Goal: Task Accomplishment & Management: Complete application form

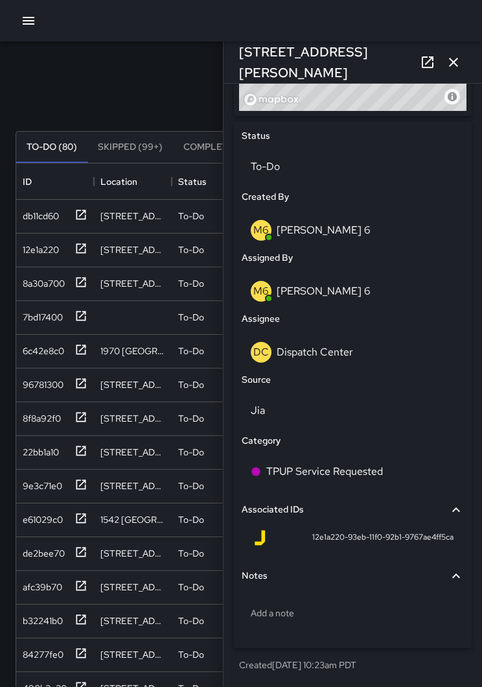
scroll to position [569, 0]
click at [346, 353] on p "Dispatch Center" at bounding box center [315, 353] width 76 height 14
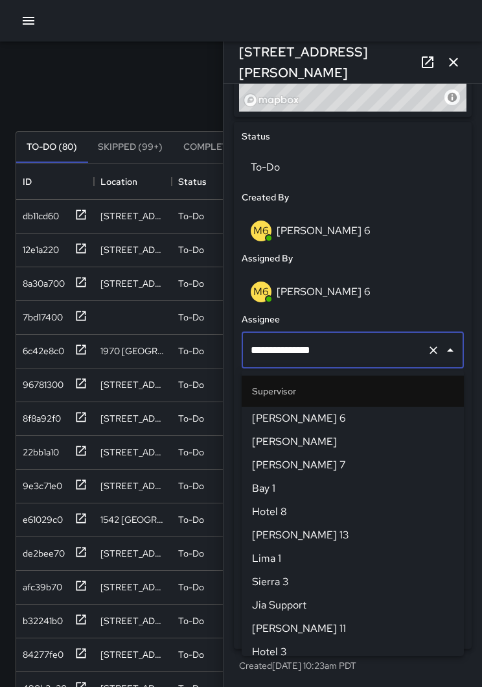
scroll to position [1284, 0]
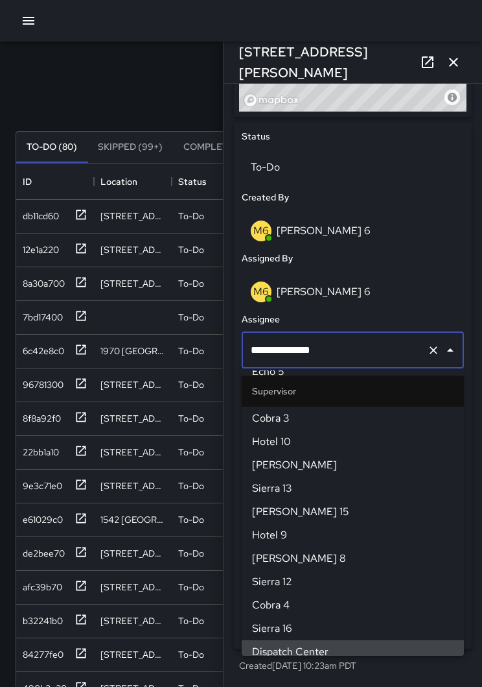
click at [429, 351] on icon "Clear" at bounding box center [433, 350] width 13 height 13
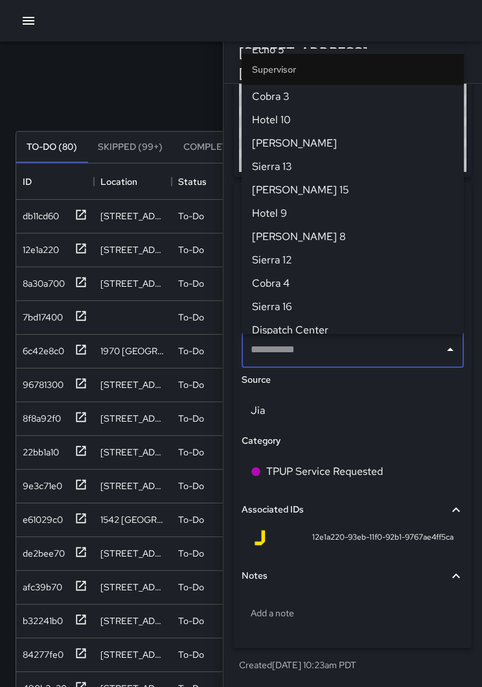
scroll to position [0, 0]
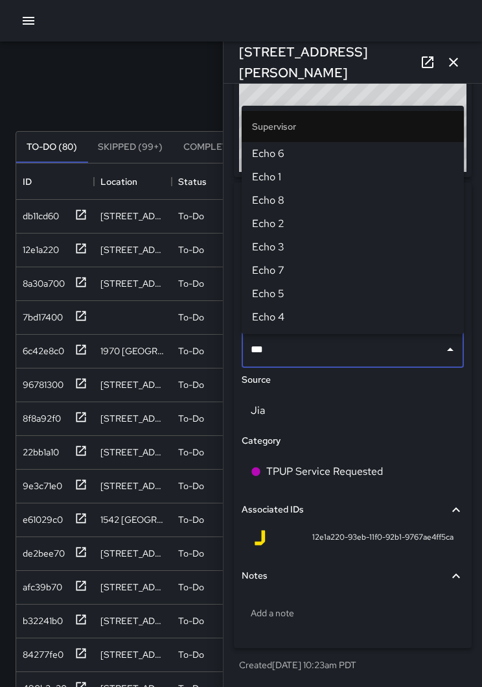
type input "****"
click at [280, 187] on li "Echo 1" at bounding box center [353, 176] width 222 height 23
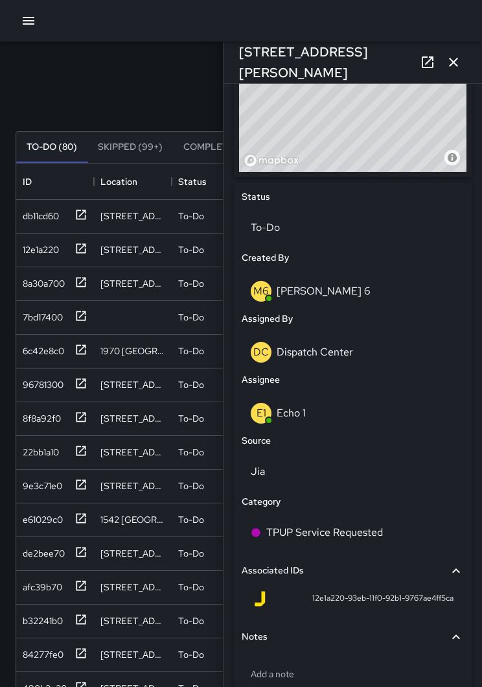
click at [454, 64] on icon "button" at bounding box center [453, 62] width 9 height 9
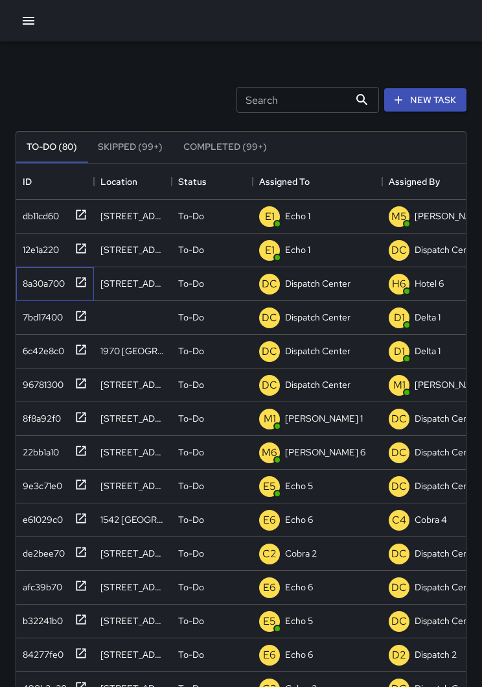
click at [84, 283] on icon at bounding box center [81, 282] width 13 height 13
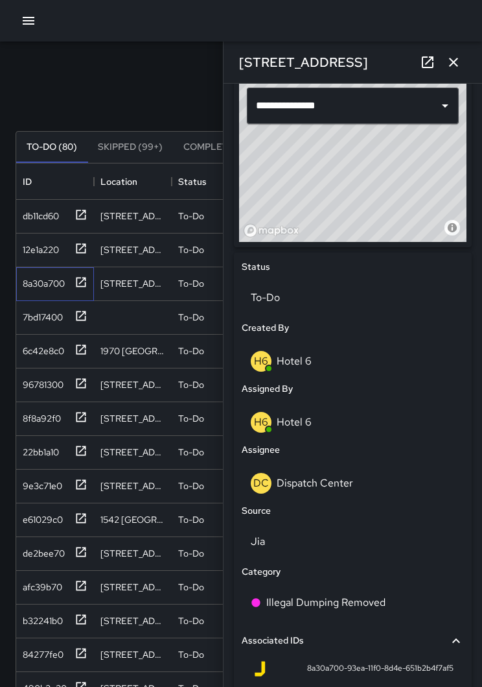
scroll to position [506, 0]
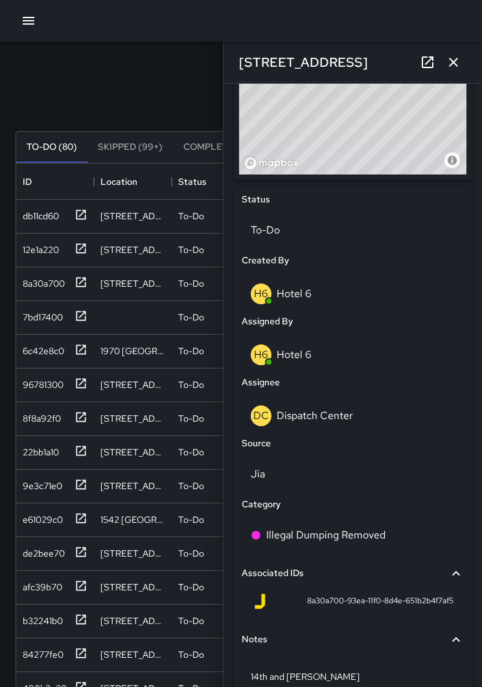
click at [349, 413] on p "Dispatch Center" at bounding box center [315, 415] width 76 height 14
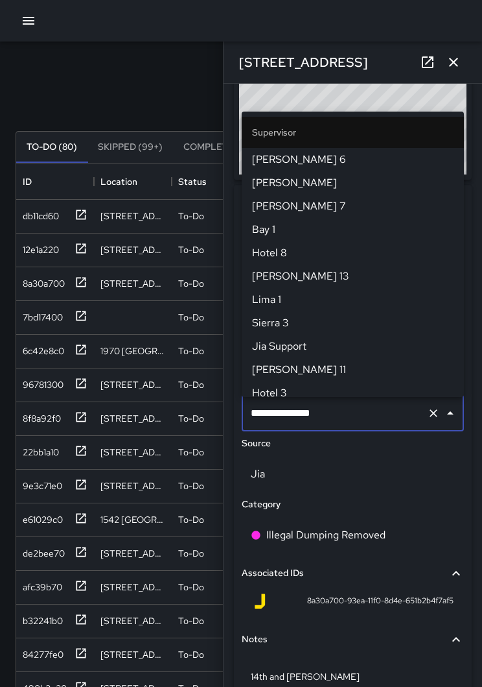
scroll to position [1284, 0]
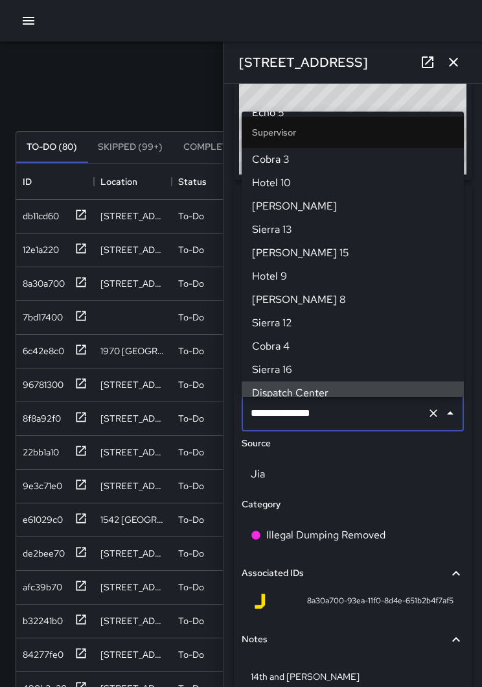
click at [436, 411] on icon "Clear" at bounding box center [433, 412] width 13 height 13
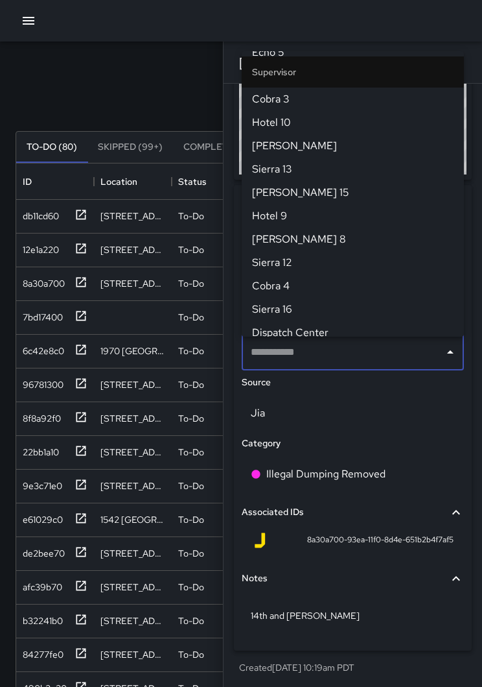
scroll to position [0, 0]
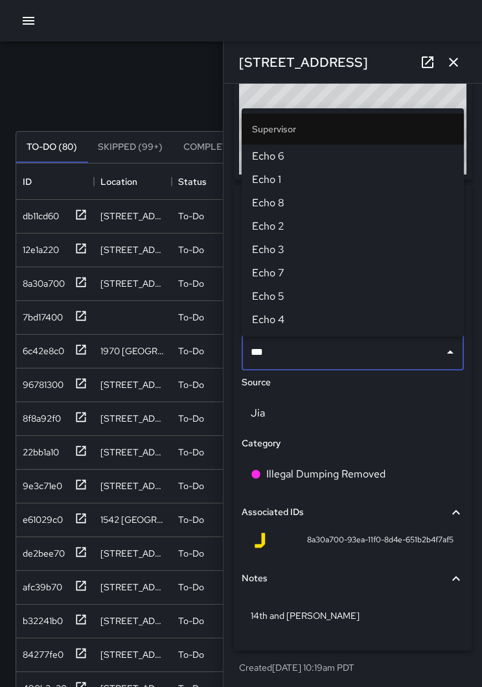
type input "****"
click at [299, 178] on span "Echo 1" at bounding box center [353, 180] width 202 height 16
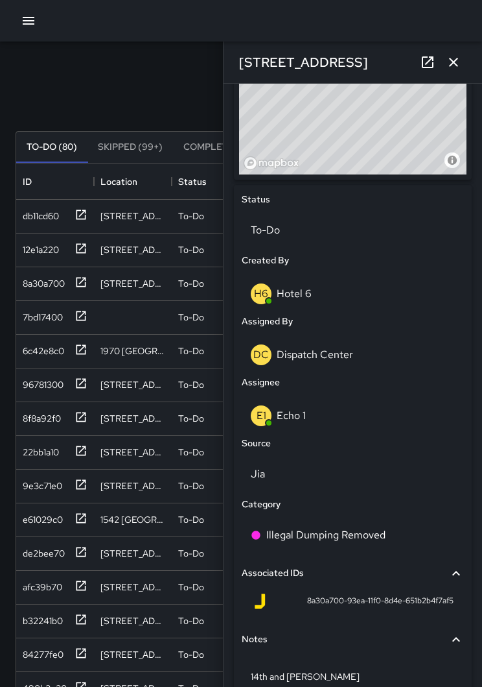
click at [453, 65] on icon "button" at bounding box center [454, 62] width 16 height 16
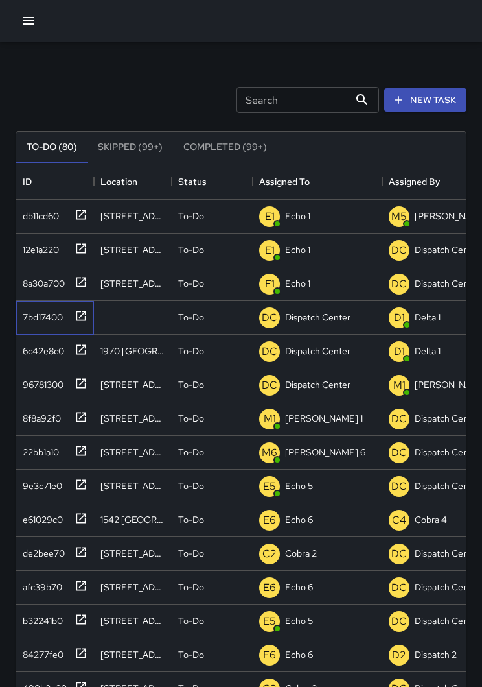
click at [85, 314] on icon at bounding box center [81, 316] width 10 height 10
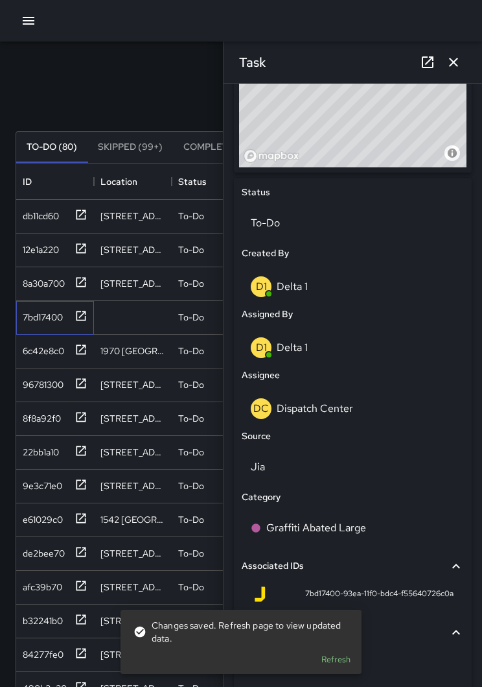
scroll to position [512, 0]
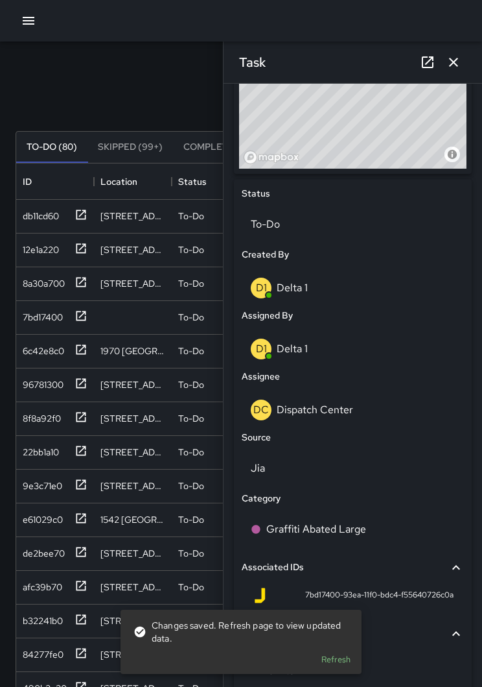
click at [346, 416] on p "Dispatch Center" at bounding box center [315, 410] width 76 height 14
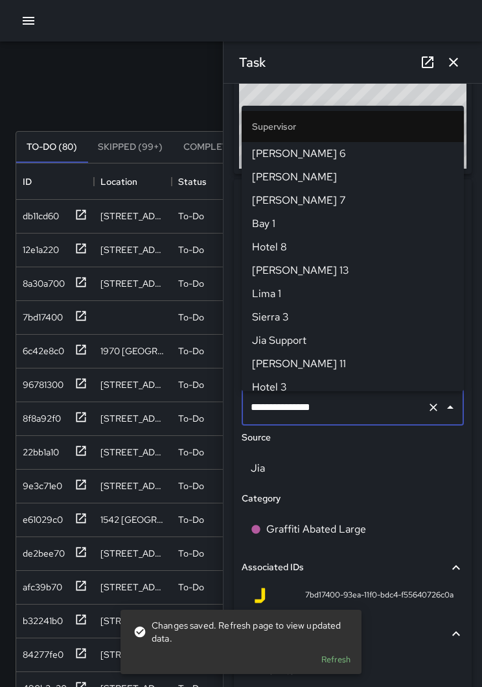
scroll to position [1284, 0]
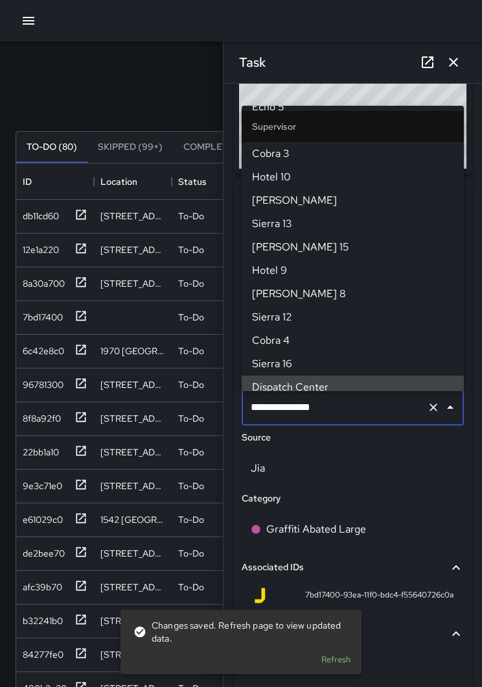
click at [434, 410] on icon "Clear" at bounding box center [434, 407] width 8 height 8
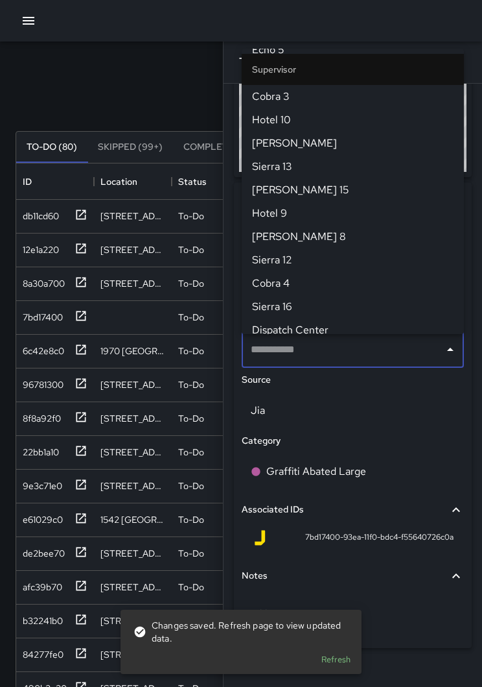
scroll to position [0, 0]
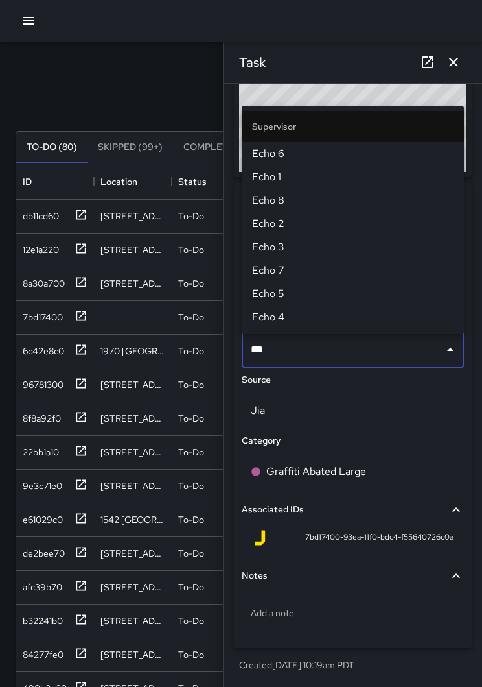
type input "****"
click at [298, 151] on span "Echo 6" at bounding box center [353, 154] width 202 height 16
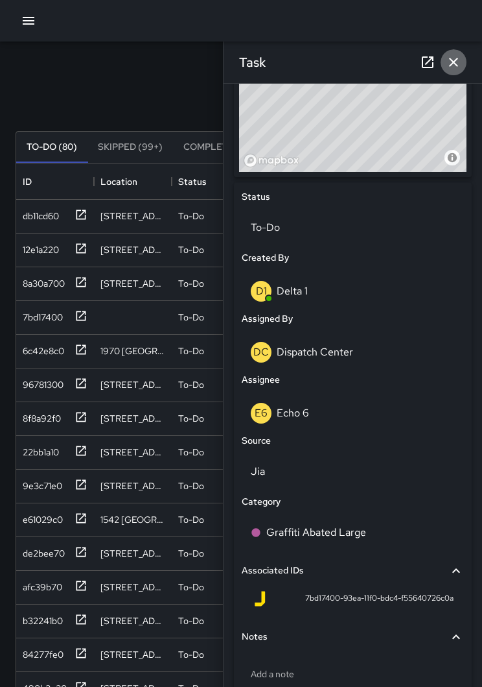
click at [461, 54] on icon "button" at bounding box center [454, 62] width 16 height 16
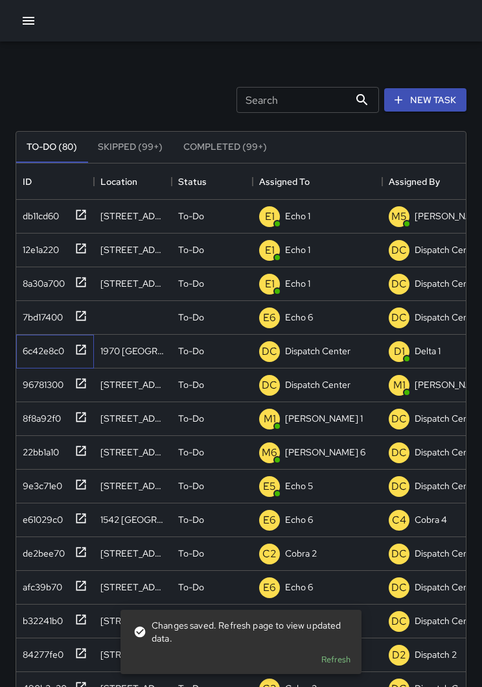
click at [80, 342] on div at bounding box center [78, 348] width 18 height 21
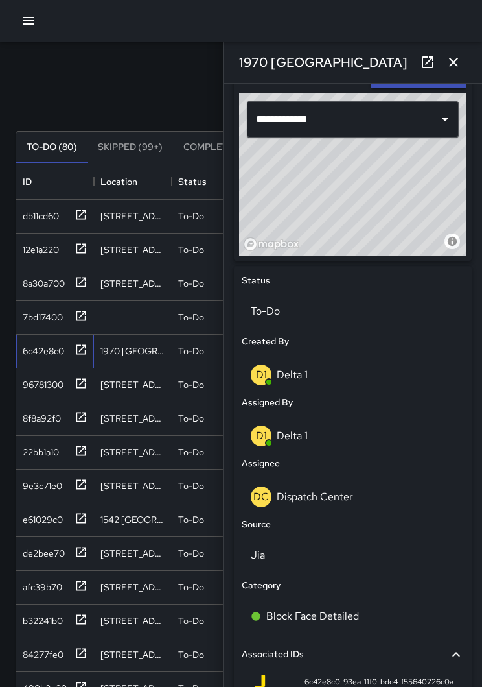
scroll to position [462, 0]
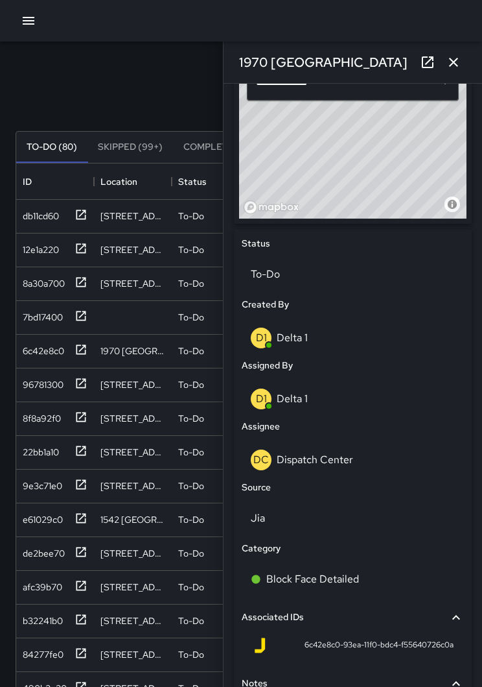
click at [349, 462] on p "Dispatch Center" at bounding box center [315, 460] width 76 height 14
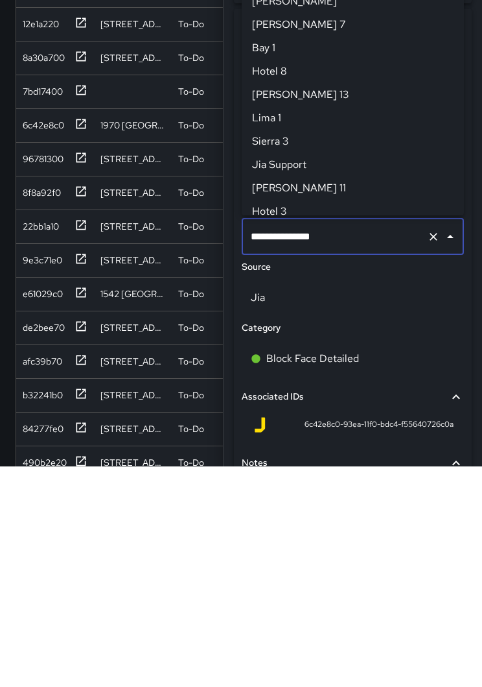
scroll to position [1284, 0]
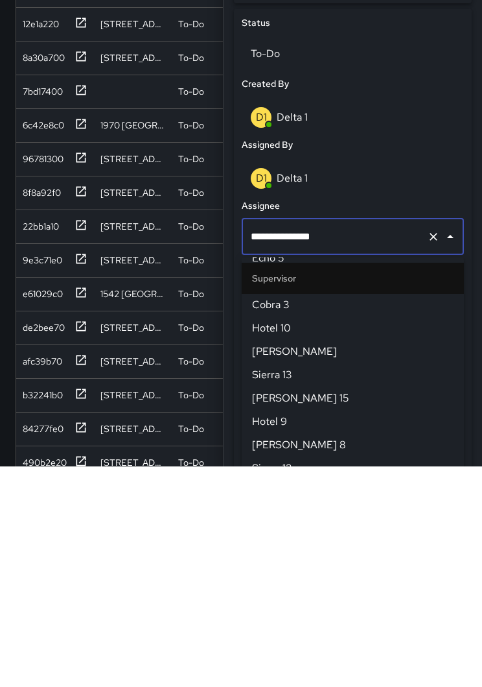
click at [432, 453] on icon "Clear" at bounding box center [434, 457] width 8 height 8
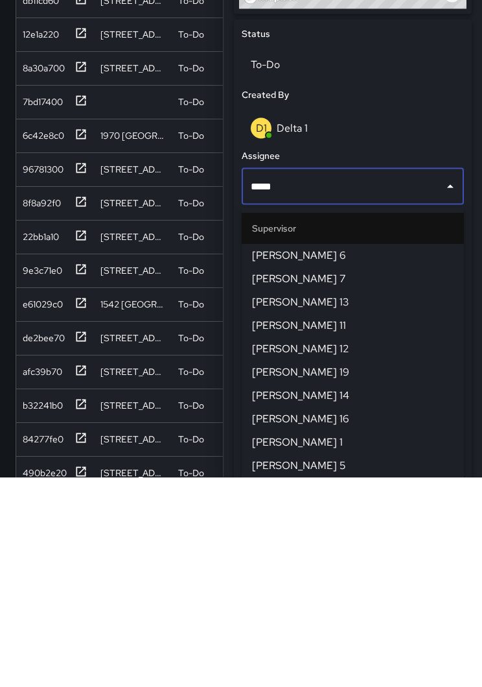
type input "******"
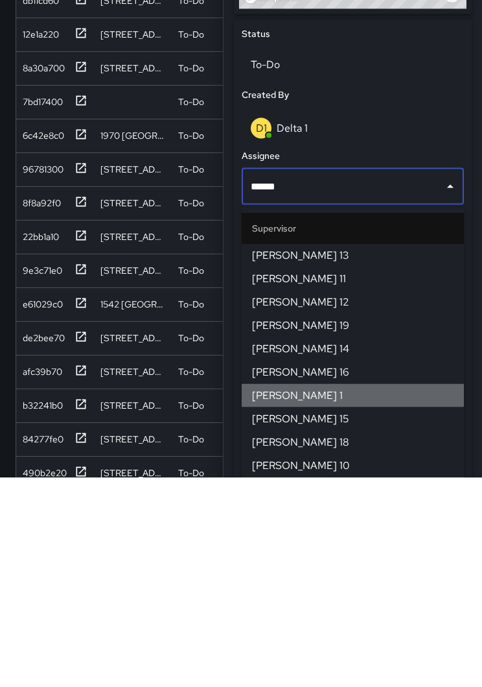
click at [291, 598] on span "[PERSON_NAME] 1" at bounding box center [353, 606] width 202 height 16
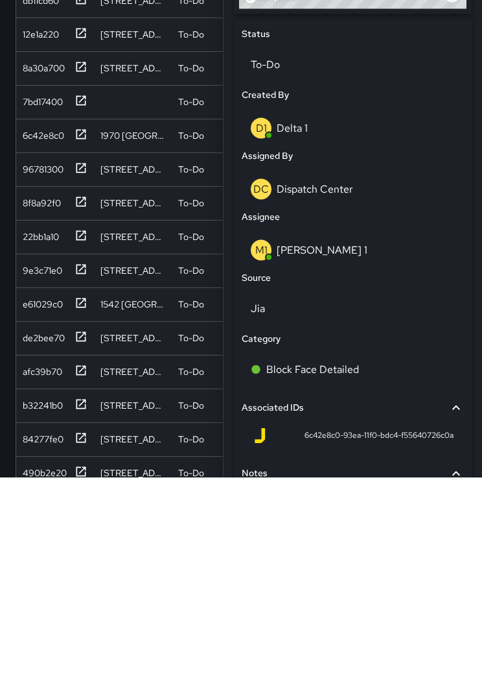
scroll to position [79, 0]
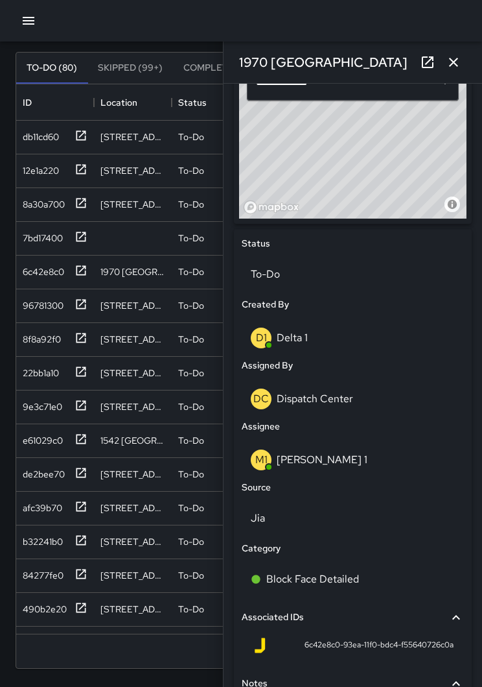
click at [454, 56] on icon "button" at bounding box center [454, 62] width 16 height 16
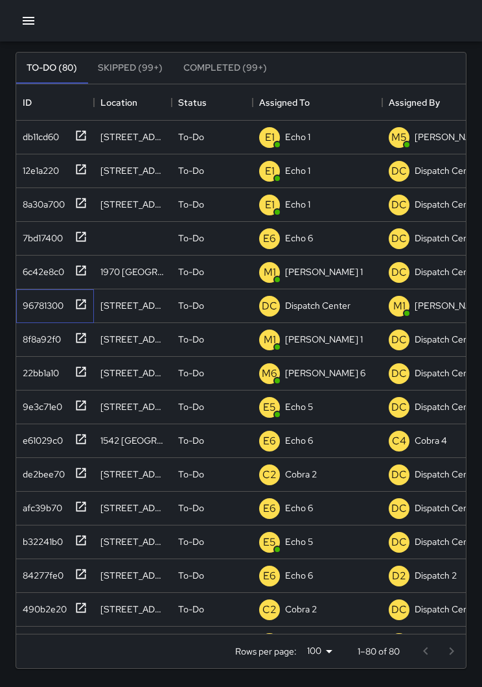
click at [76, 309] on icon at bounding box center [81, 304] width 13 height 13
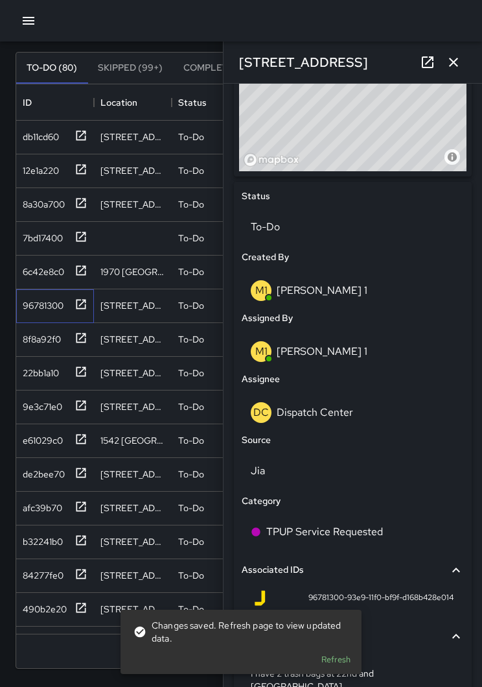
scroll to position [522, 0]
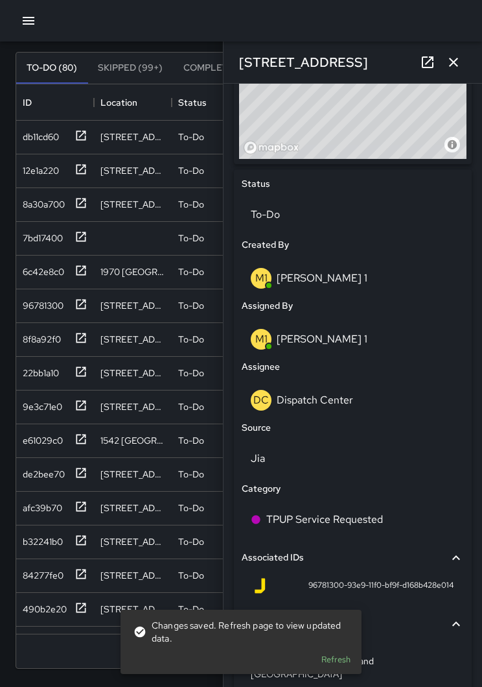
click at [355, 403] on div "DC Dispatch Center" at bounding box center [353, 400] width 204 height 21
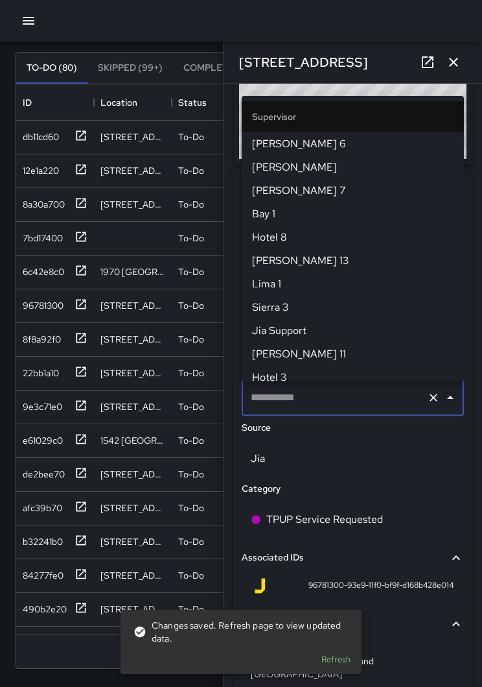
type input "**********"
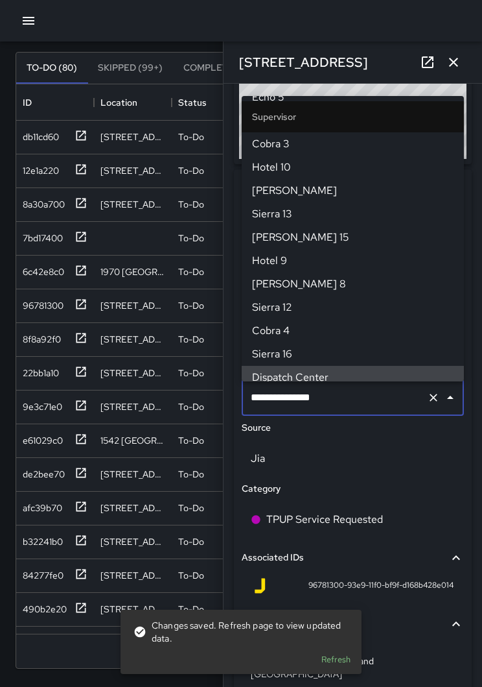
click at [434, 399] on icon "Clear" at bounding box center [434, 398] width 8 height 8
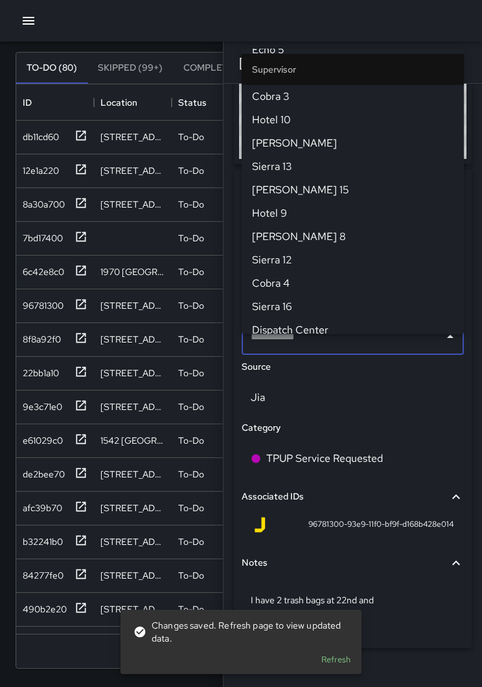
scroll to position [0, 0]
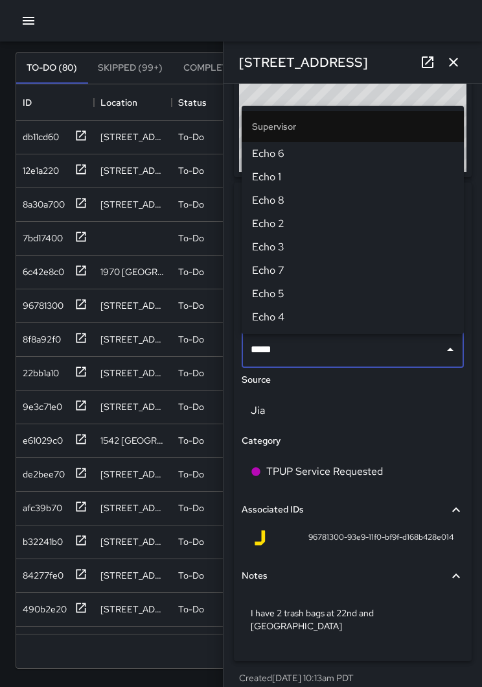
type input "******"
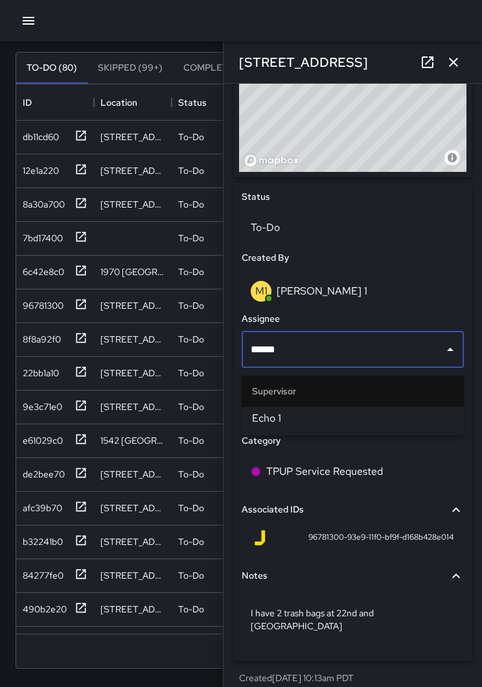
click at [332, 416] on span "Echo 1" at bounding box center [353, 418] width 202 height 16
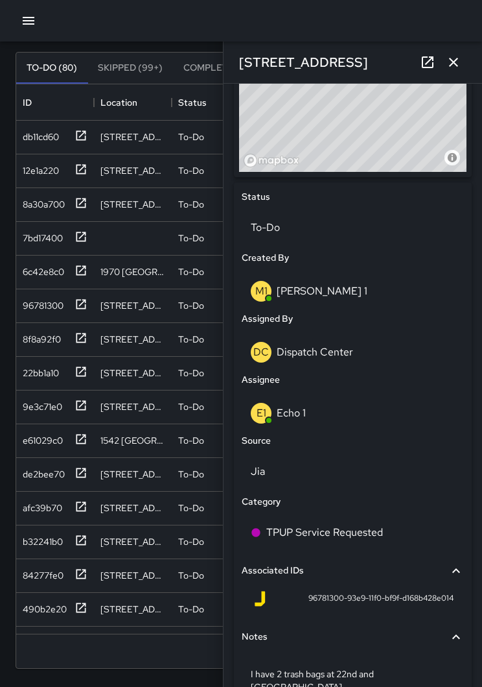
click at [456, 58] on icon "button" at bounding box center [454, 62] width 16 height 16
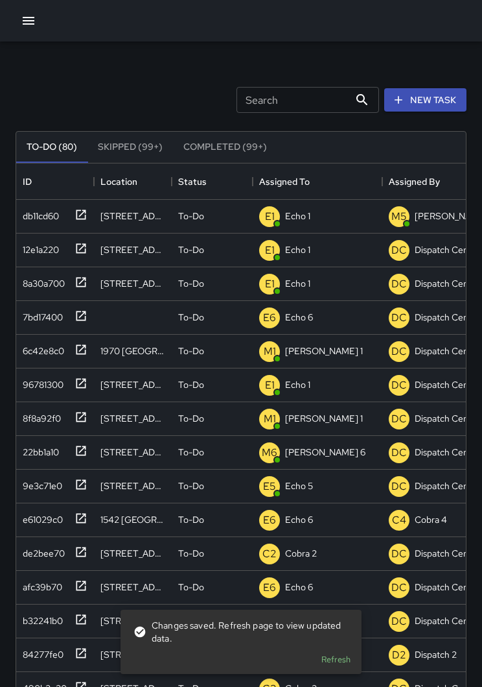
click at [8, 375] on div "Search Search New Task To-Do (80) Skipped (99+) Completed (99+) ID Location Sta…" at bounding box center [241, 403] width 482 height 724
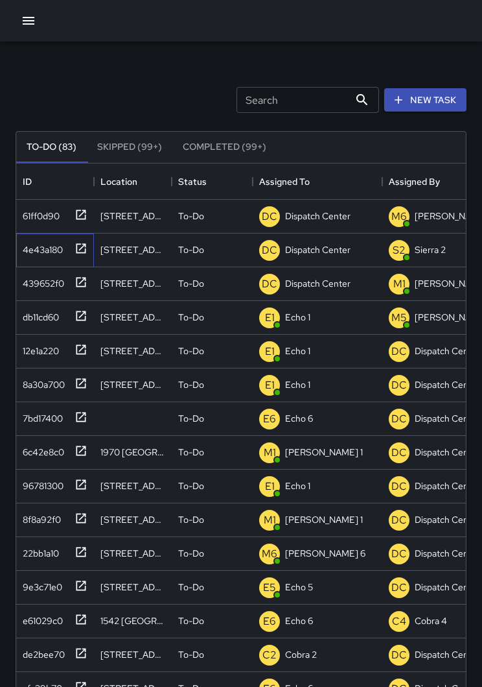
click at [84, 250] on icon at bounding box center [81, 248] width 13 height 13
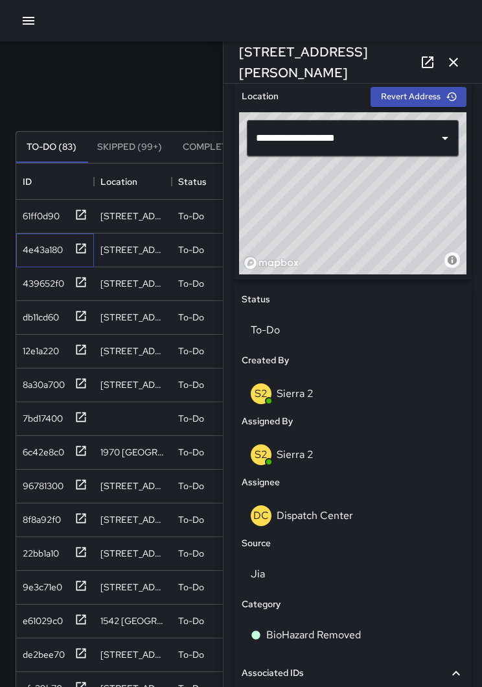
scroll to position [406, 0]
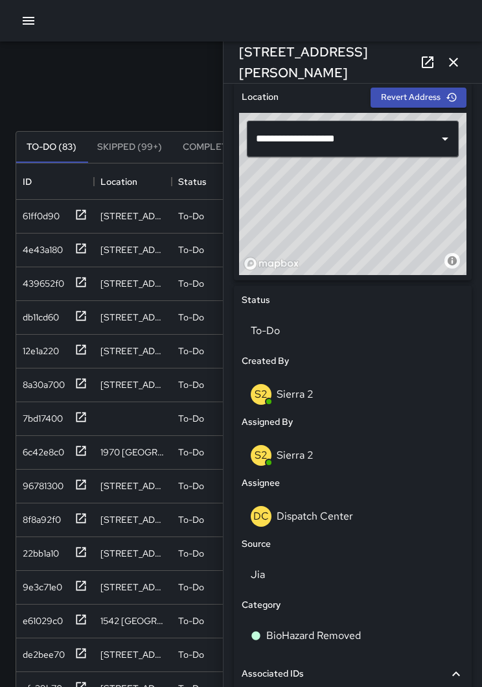
click at [335, 513] on p "Dispatch Center" at bounding box center [315, 516] width 76 height 14
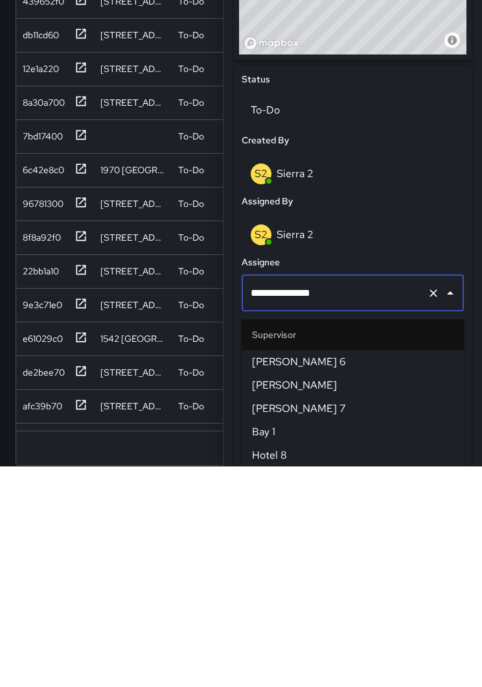
scroll to position [1284, 0]
click at [433, 507] on icon "Clear" at bounding box center [433, 513] width 13 height 13
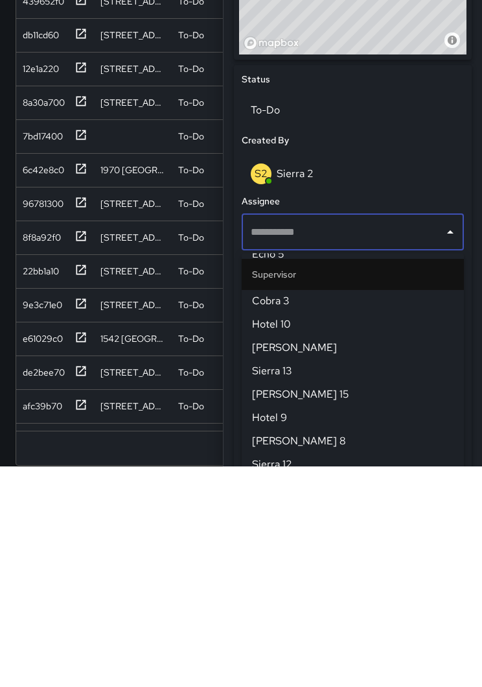
scroll to position [0, 0]
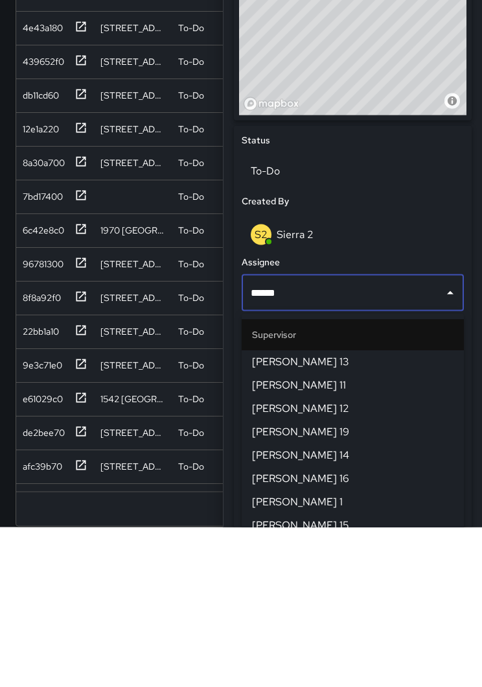
type input "******"
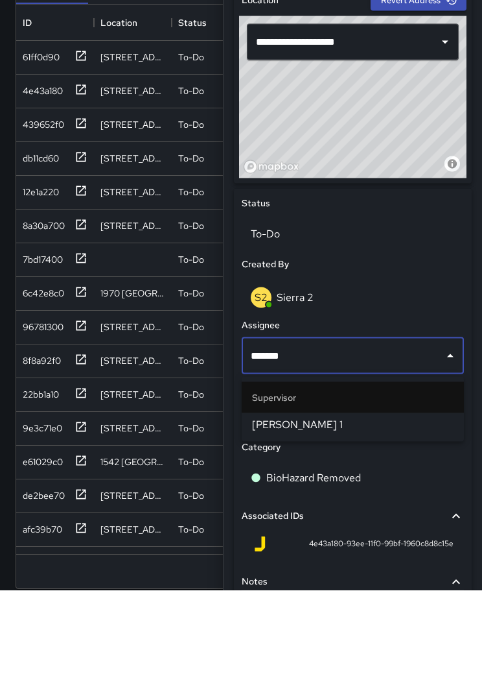
click at [324, 514] on span "[PERSON_NAME] 1" at bounding box center [353, 522] width 202 height 16
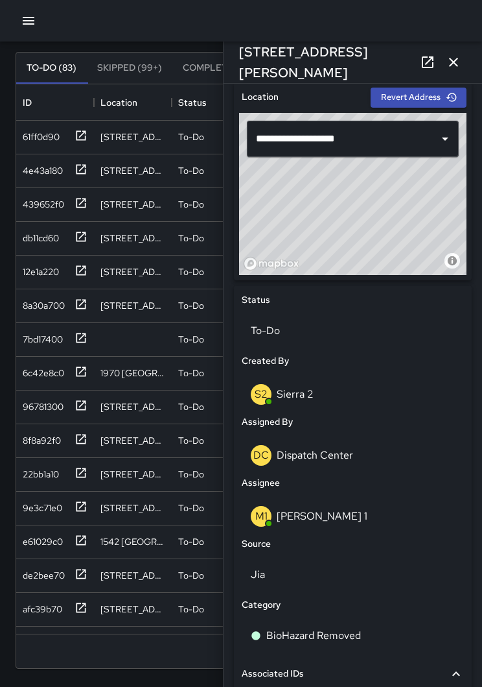
click at [447, 68] on icon "button" at bounding box center [454, 62] width 16 height 16
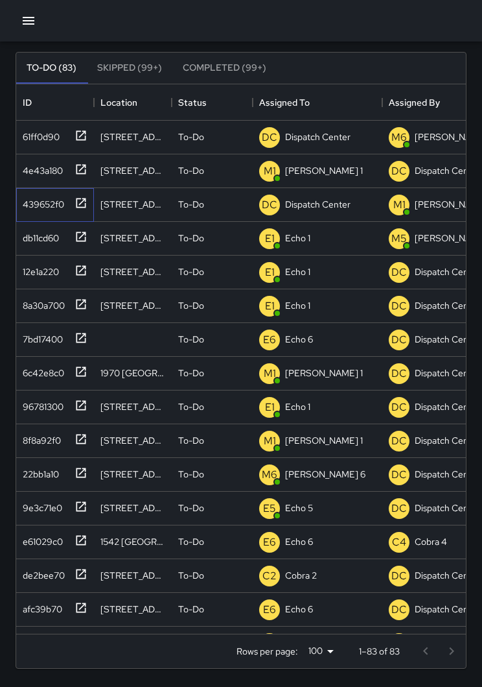
click at [81, 207] on icon at bounding box center [81, 203] width 10 height 10
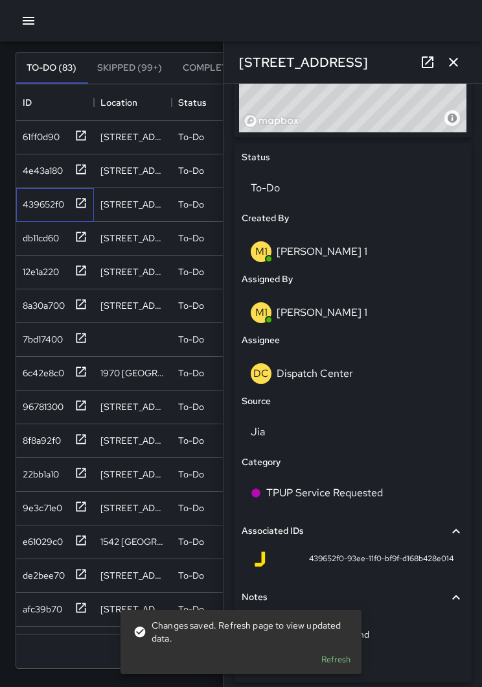
scroll to position [548, 0]
click at [340, 381] on p "Dispatch Center" at bounding box center [315, 374] width 76 height 14
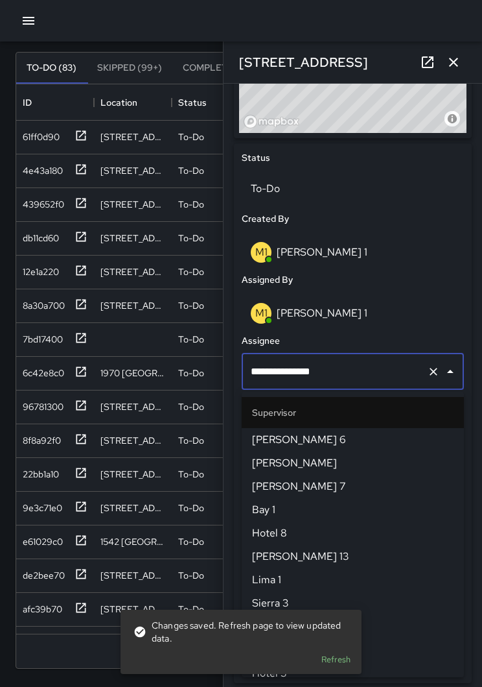
scroll to position [1284, 0]
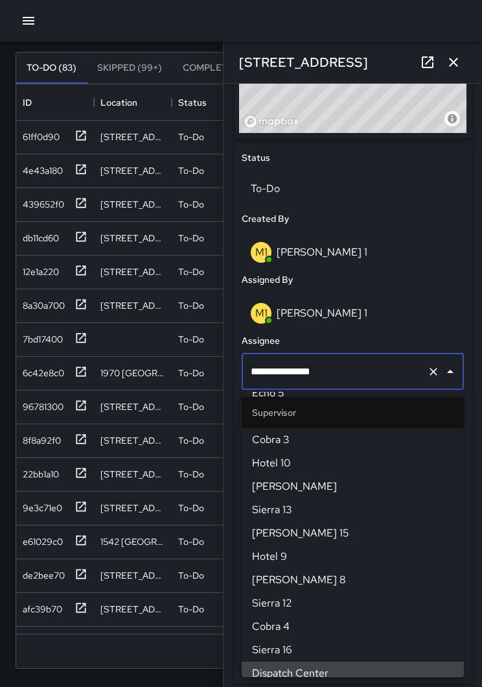
click at [429, 375] on icon "Clear" at bounding box center [433, 371] width 13 height 13
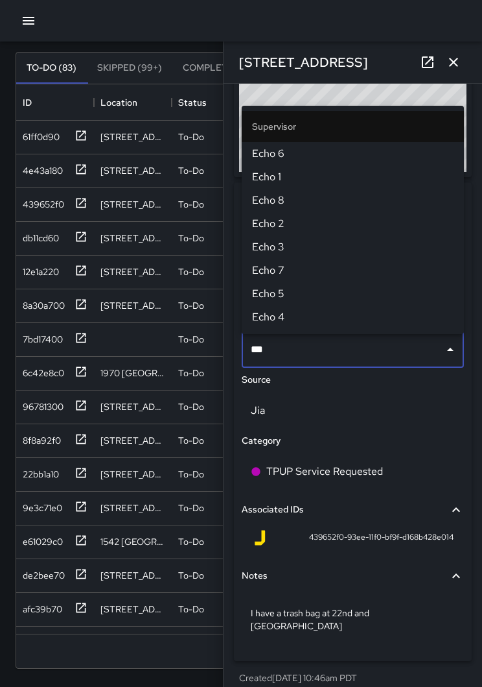
type input "****"
click at [279, 178] on span "Echo 1" at bounding box center [353, 177] width 202 height 16
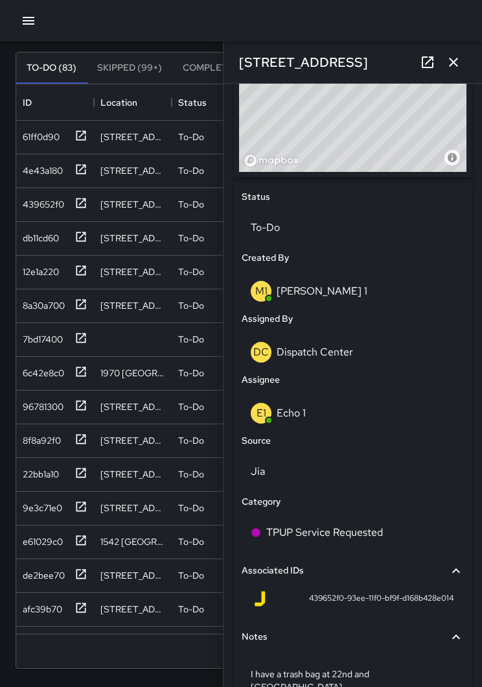
click at [451, 67] on icon "button" at bounding box center [454, 62] width 16 height 16
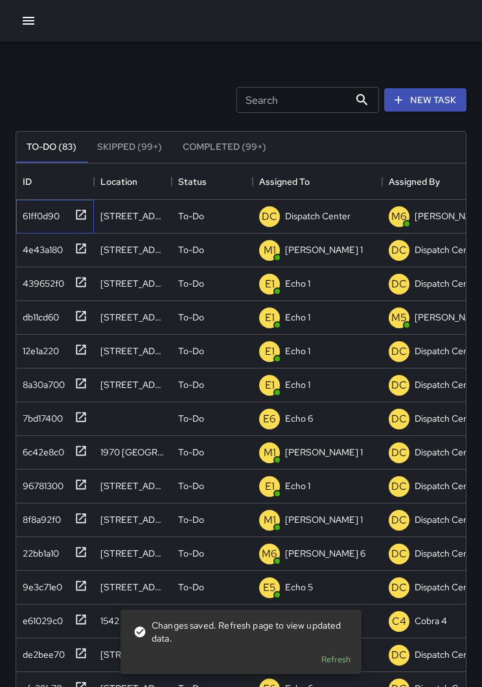
click at [81, 214] on icon at bounding box center [81, 214] width 10 height 10
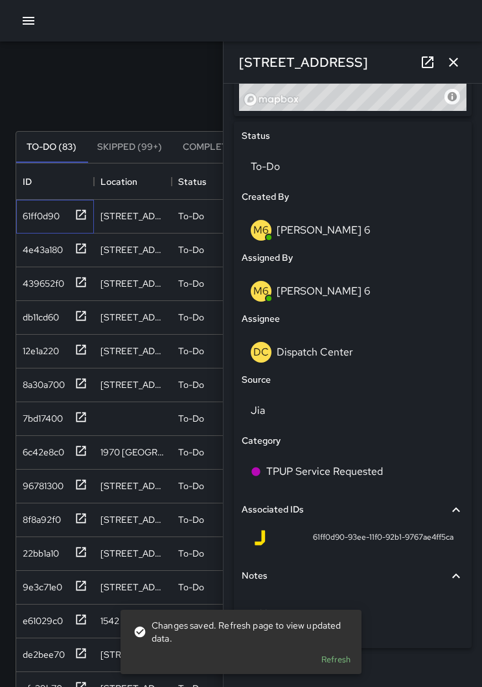
scroll to position [569, 0]
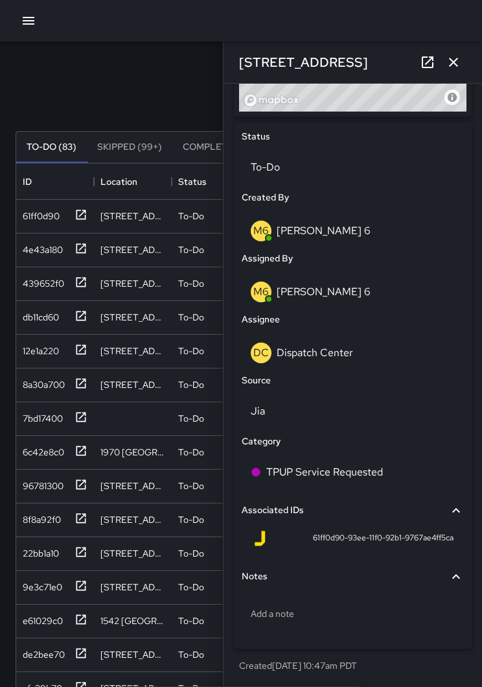
click at [398, 353] on div "DC Dispatch Center" at bounding box center [353, 352] width 204 height 21
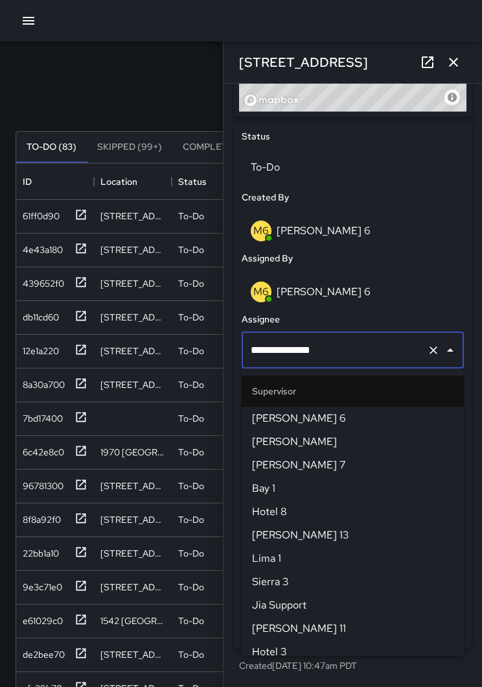
scroll to position [1284, 0]
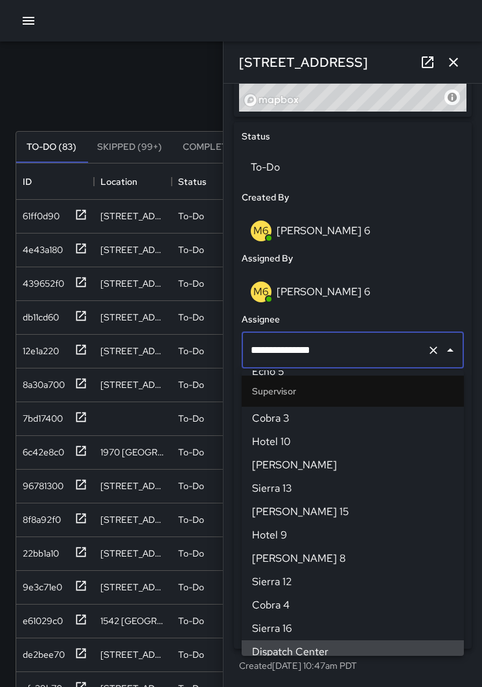
click at [429, 359] on button "Clear" at bounding box center [434, 350] width 18 height 18
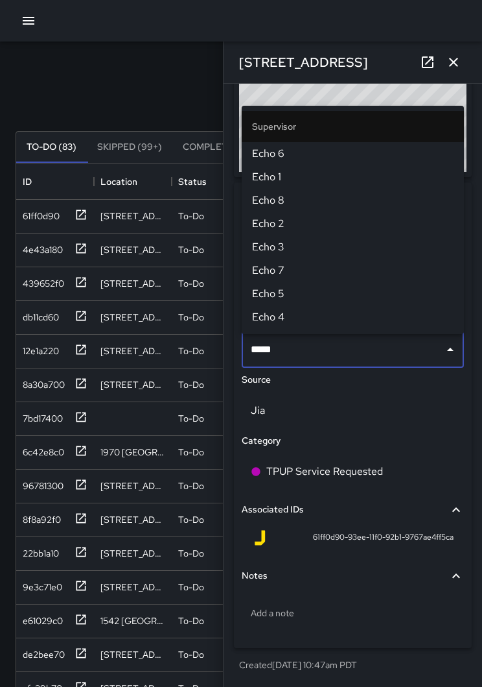
type input "******"
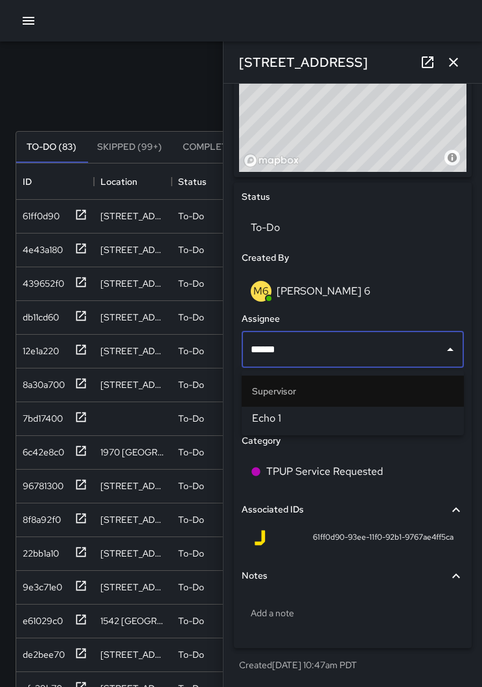
click at [454, 64] on icon "button" at bounding box center [454, 62] width 16 height 16
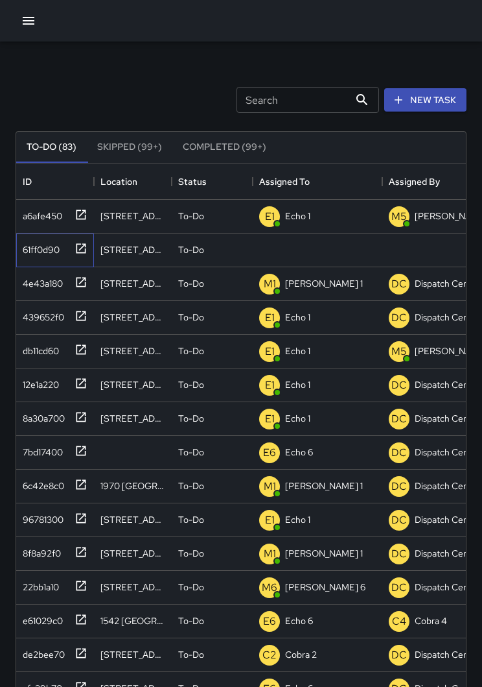
click at [87, 253] on icon at bounding box center [81, 248] width 13 height 13
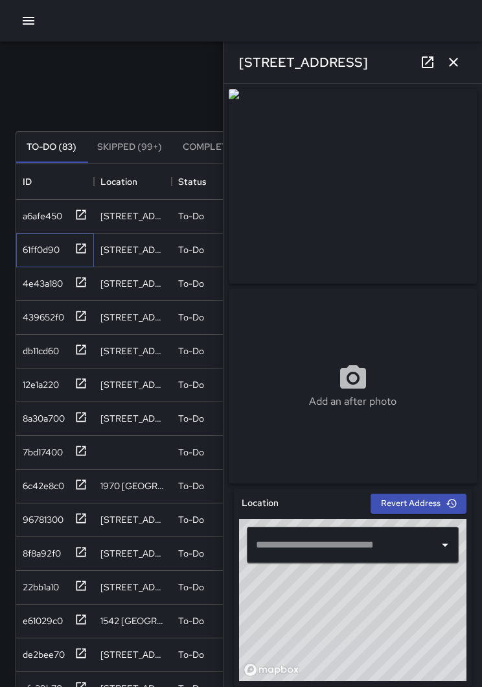
type input "**********"
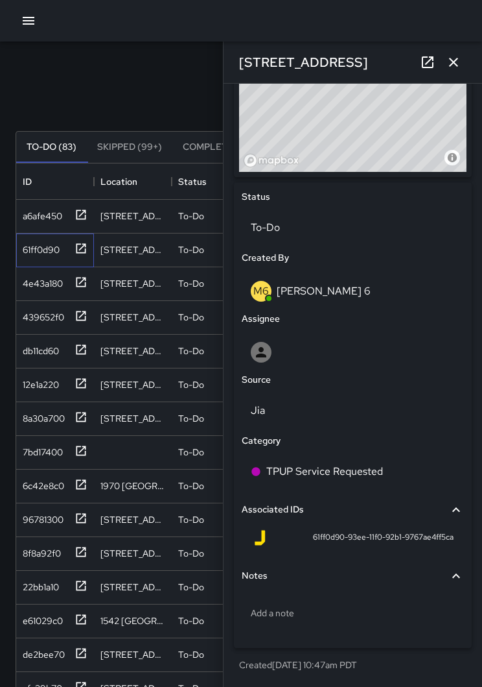
scroll to position [509, 0]
click at [353, 359] on div at bounding box center [353, 352] width 204 height 21
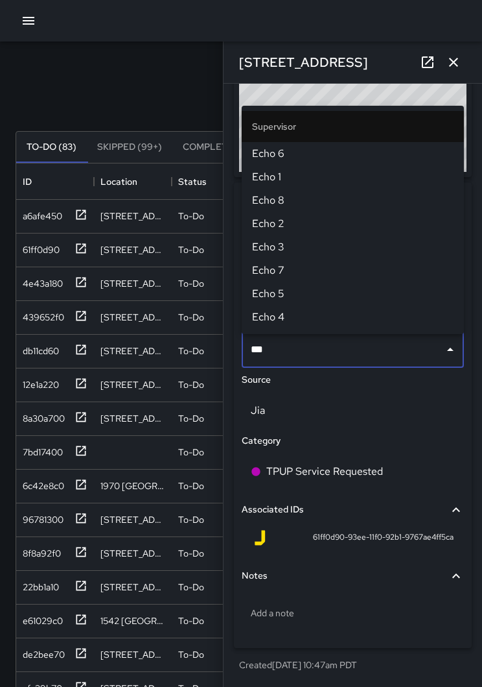
type input "****"
click at [299, 177] on span "Echo 1" at bounding box center [353, 177] width 202 height 16
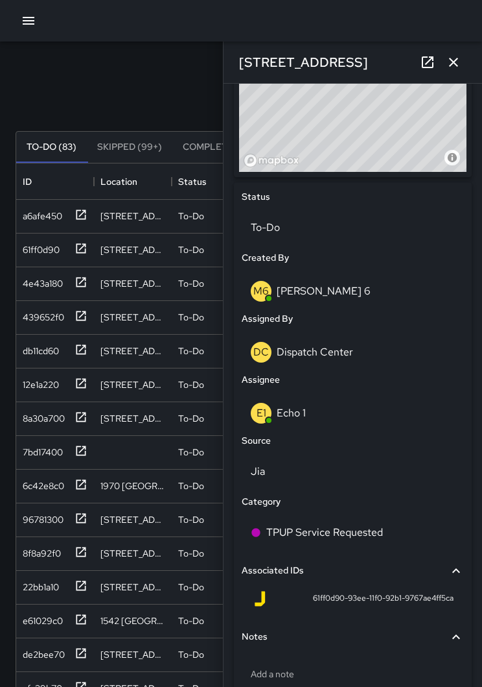
click at [457, 62] on icon "button" at bounding box center [454, 62] width 16 height 16
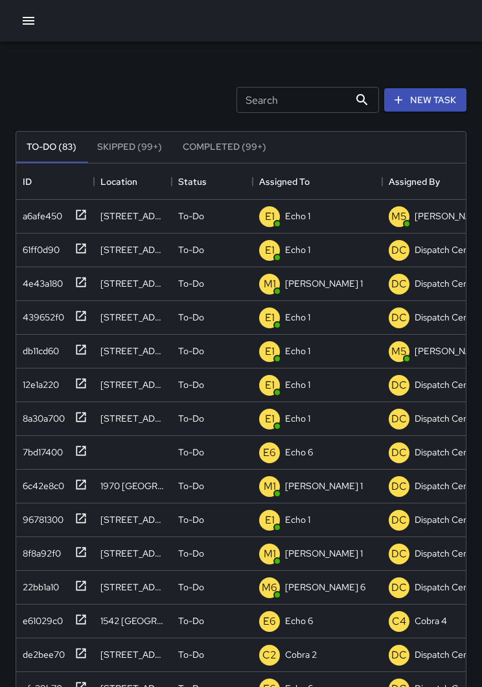
click at [436, 96] on button "New Task" at bounding box center [425, 100] width 82 height 24
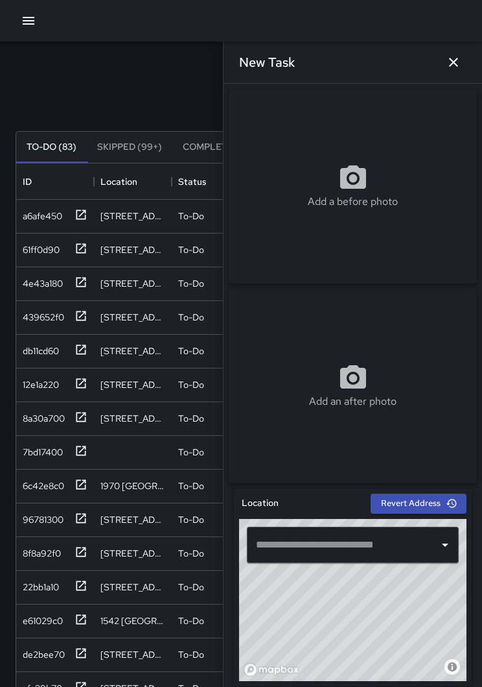
click at [381, 547] on input "text" at bounding box center [343, 544] width 181 height 25
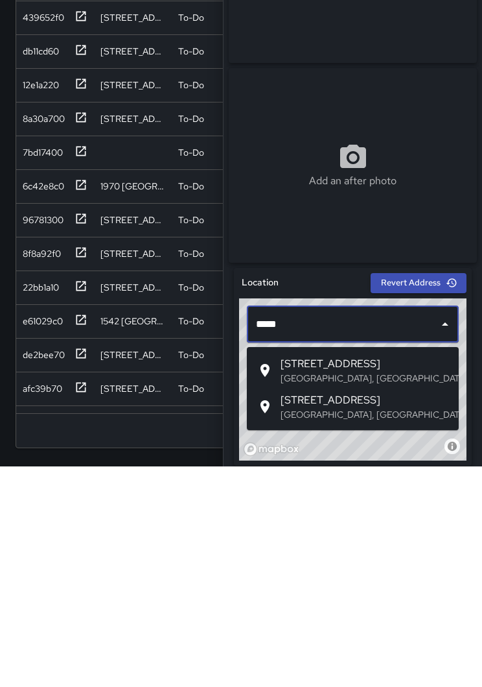
click at [366, 576] on span "[STREET_ADDRESS]" at bounding box center [365, 584] width 168 height 16
type input "**********"
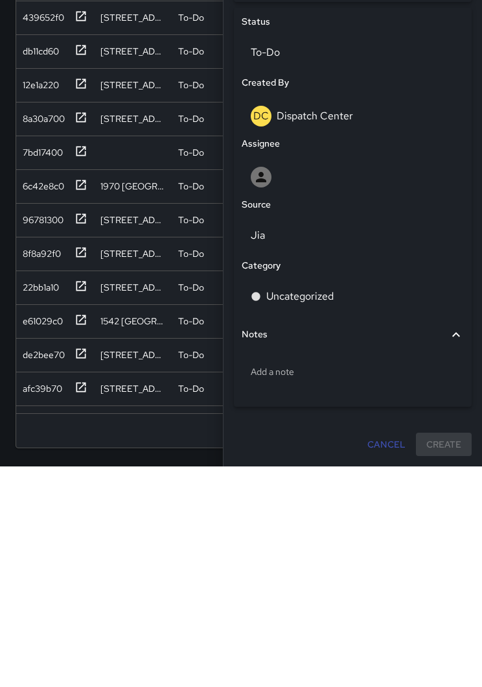
scroll to position [464, 0]
click at [336, 377] on div at bounding box center [353, 397] width 222 height 41
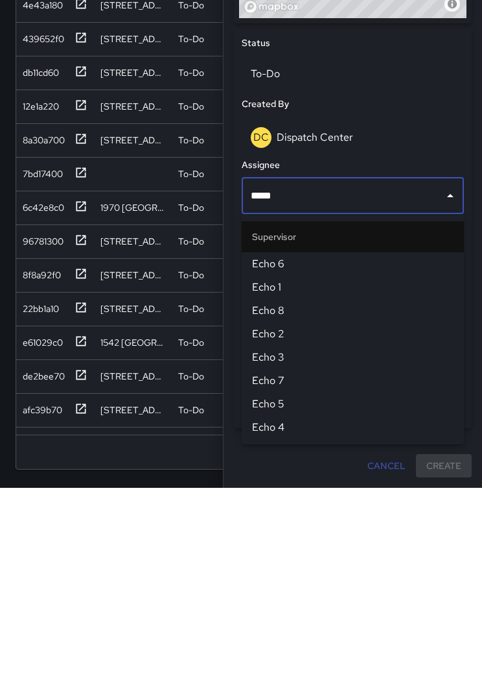
type input "******"
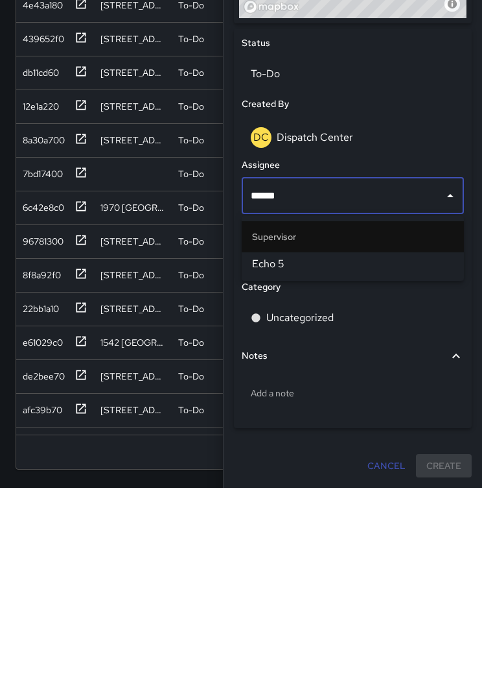
click at [392, 455] on span "Echo 5" at bounding box center [353, 463] width 202 height 16
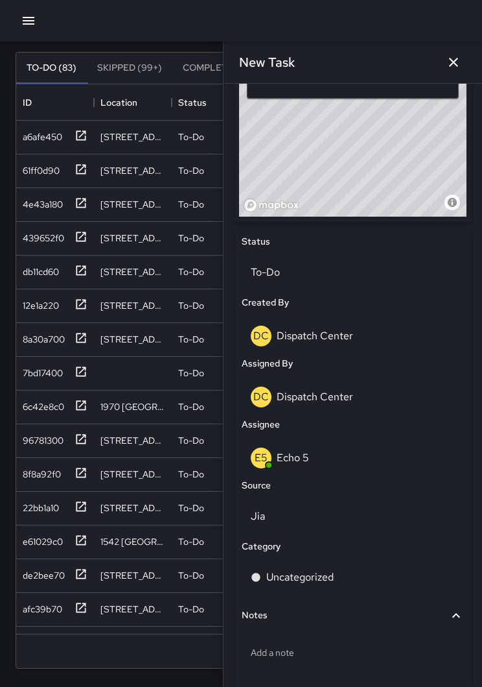
click at [325, 512] on p "Jia" at bounding box center [353, 516] width 204 height 16
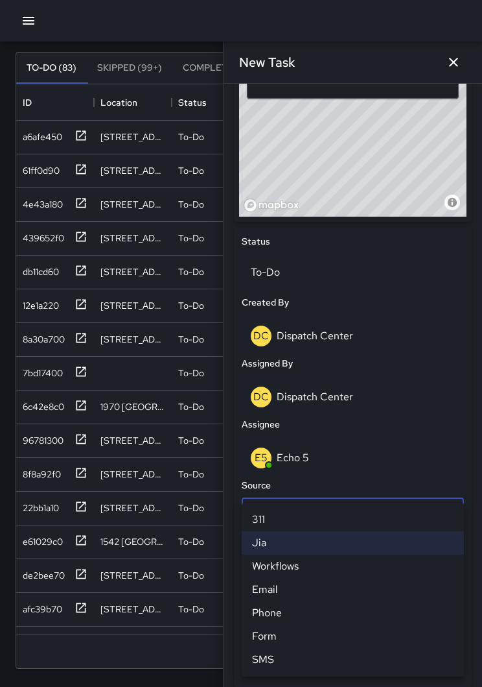
click at [276, 656] on li "SMS" at bounding box center [353, 659] width 222 height 23
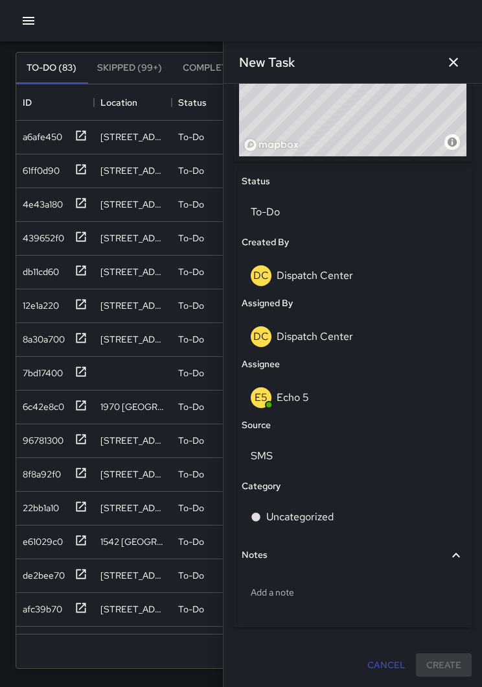
scroll to position [524, 0]
click at [322, 512] on p "Uncategorized" at bounding box center [299, 517] width 67 height 16
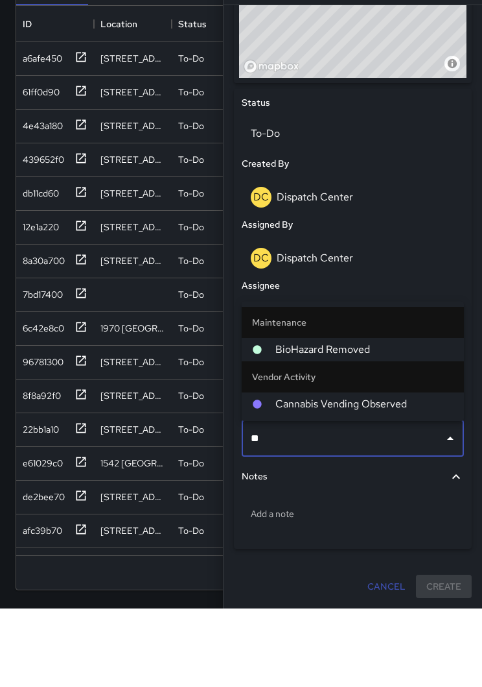
type input "***"
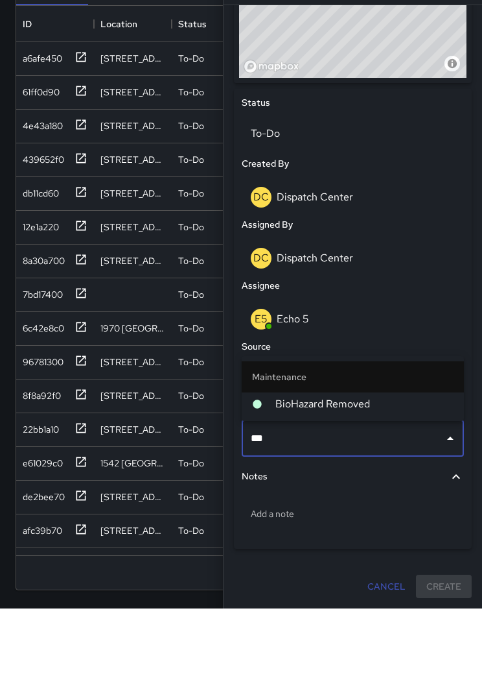
click at [359, 475] on span "BioHazard Removed" at bounding box center [365, 483] width 178 height 16
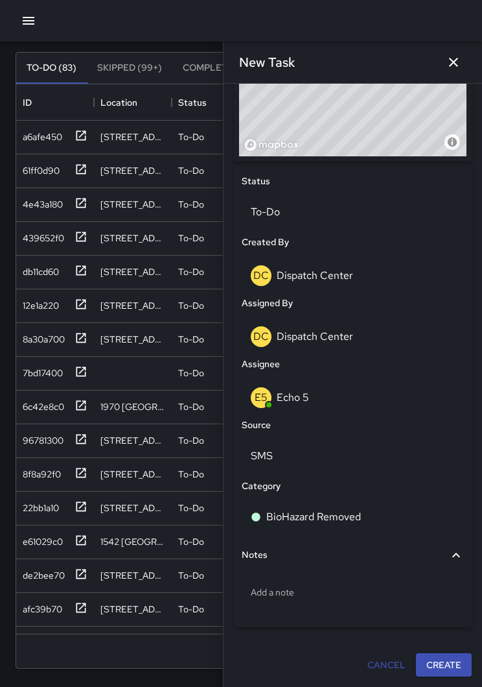
click at [320, 588] on p "Add a note" at bounding box center [353, 591] width 204 height 13
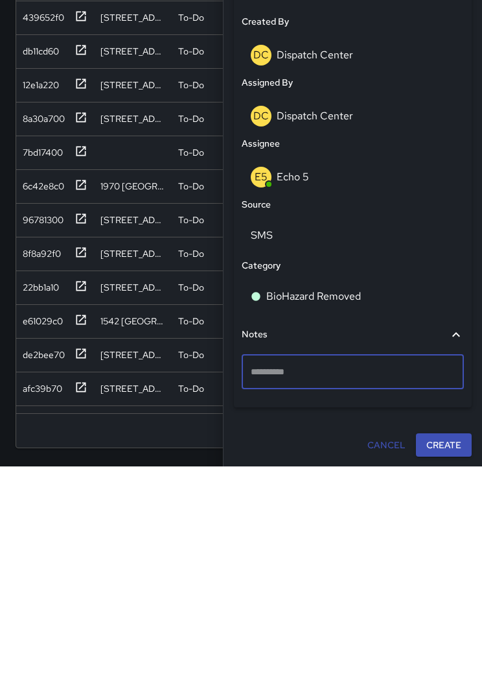
scroll to position [491, 0]
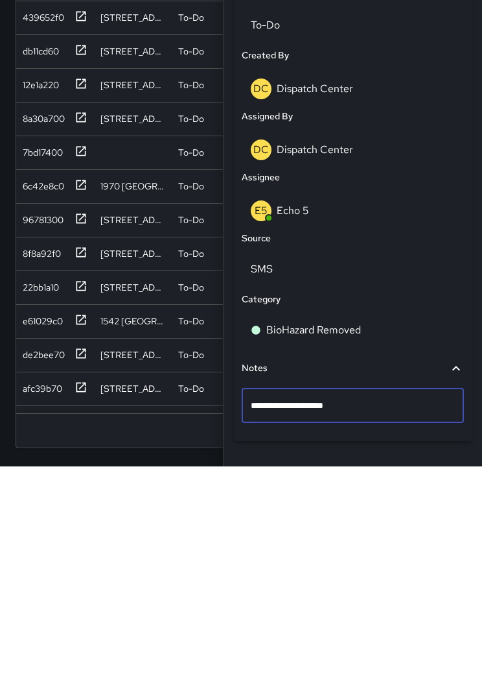
type textarea "**********"
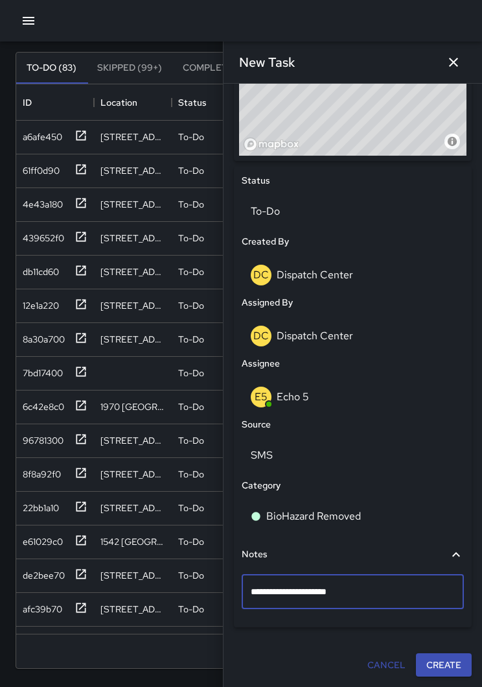
click at [449, 672] on div "**********" at bounding box center [353, 123] width 248 height 1118
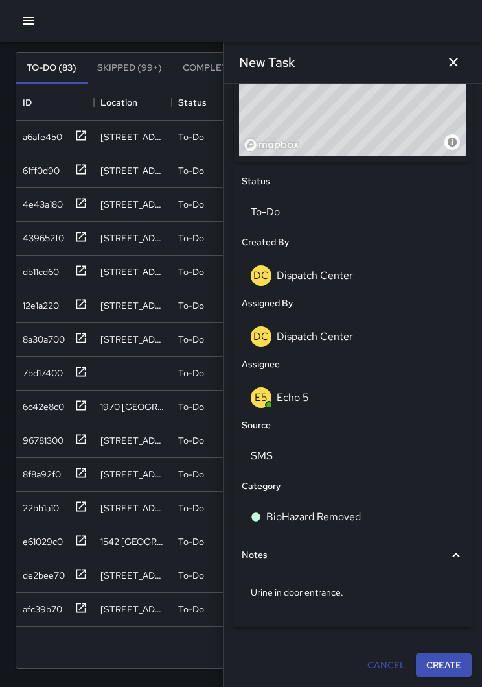
scroll to position [524, 0]
click at [451, 670] on button "Create" at bounding box center [444, 665] width 56 height 24
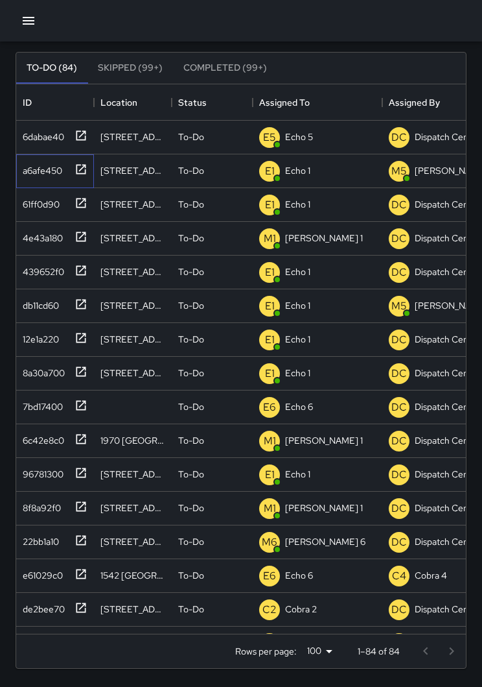
click at [81, 167] on icon at bounding box center [81, 169] width 13 height 13
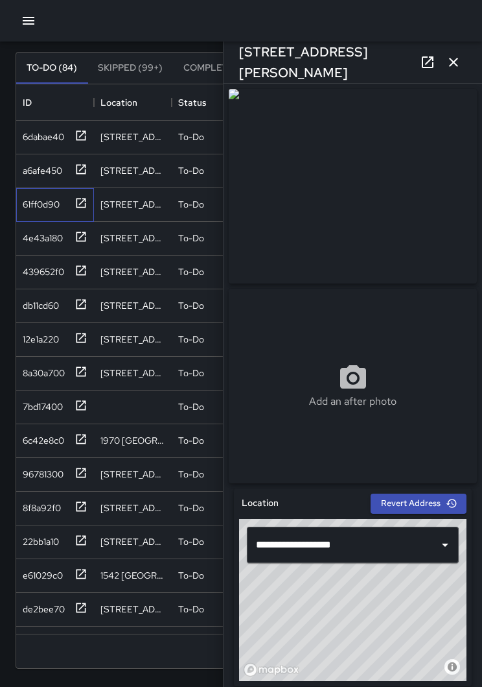
click at [82, 205] on icon at bounding box center [81, 202] width 13 height 13
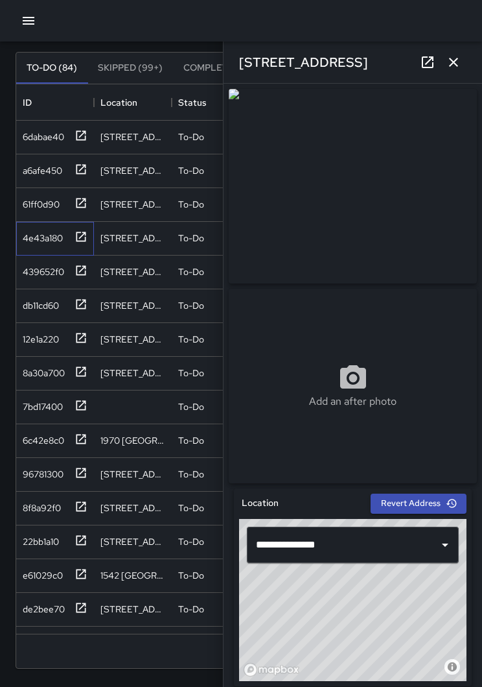
click at [81, 240] on icon at bounding box center [81, 236] width 13 height 13
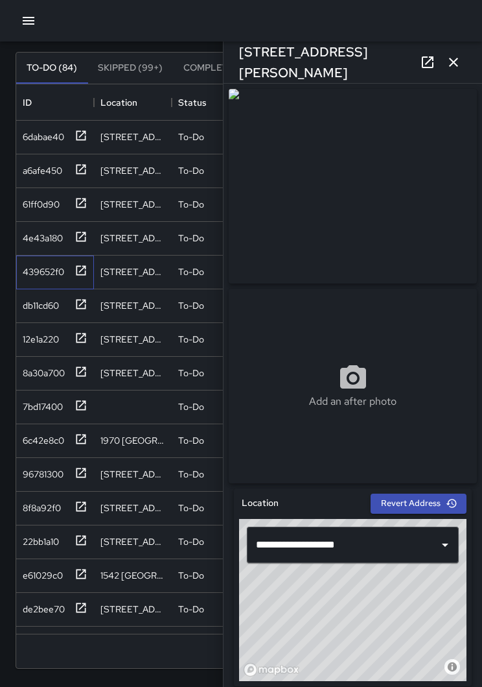
click at [77, 274] on icon at bounding box center [81, 270] width 10 height 10
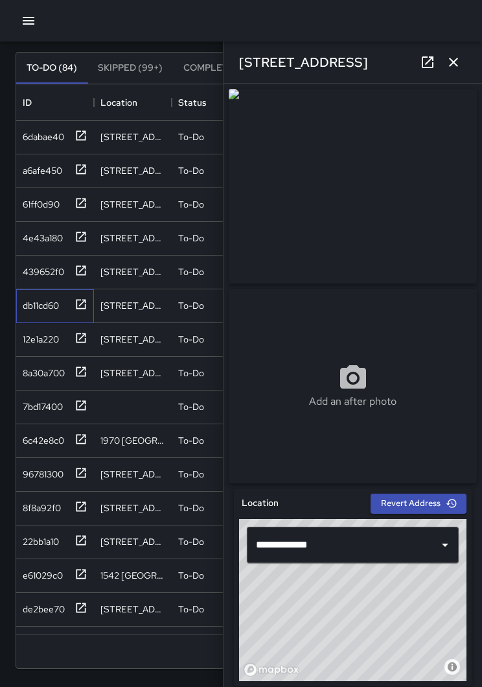
click at [79, 303] on icon at bounding box center [81, 304] width 13 height 13
click at [91, 340] on div "12e1a220" at bounding box center [55, 340] width 78 height 34
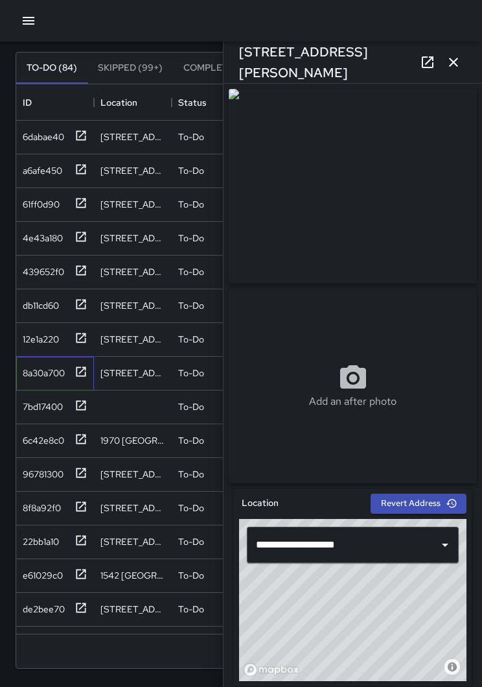
click at [84, 371] on icon at bounding box center [81, 371] width 13 height 13
type input "**********"
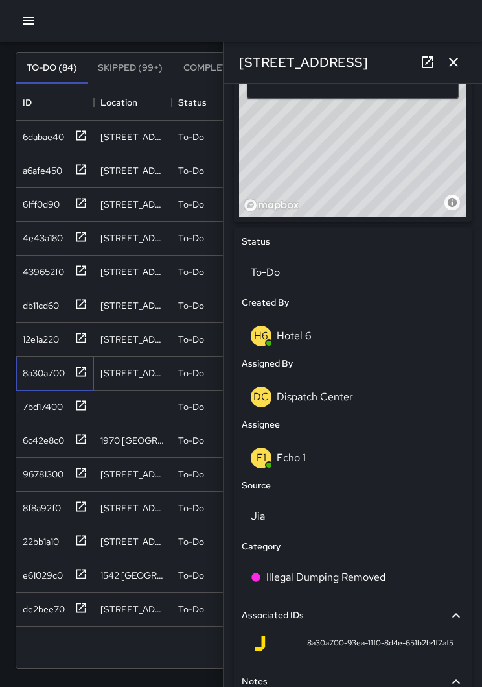
scroll to position [467, 0]
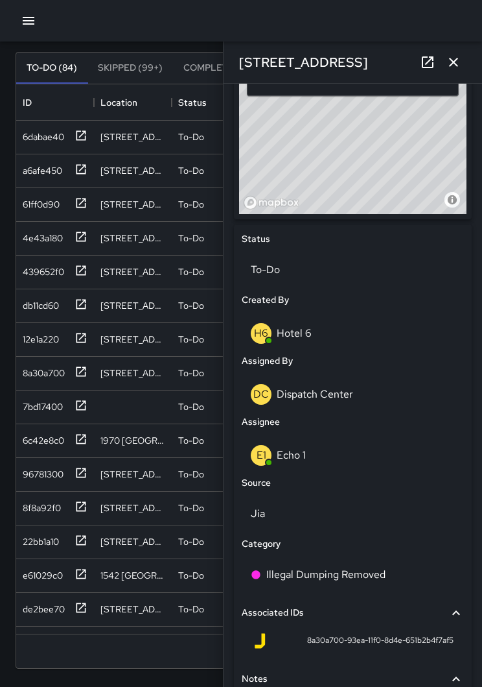
click at [350, 397] on p "Dispatch Center" at bounding box center [315, 394] width 76 height 14
click at [350, 268] on p "To-Do" at bounding box center [353, 270] width 204 height 16
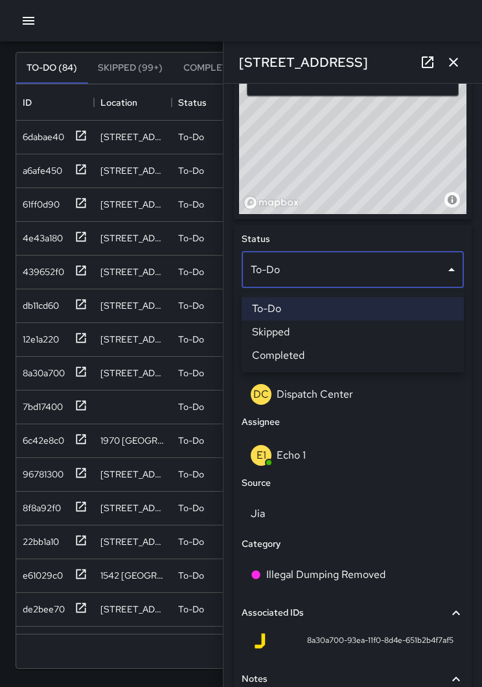
click at [347, 334] on li "Skipped" at bounding box center [353, 331] width 222 height 23
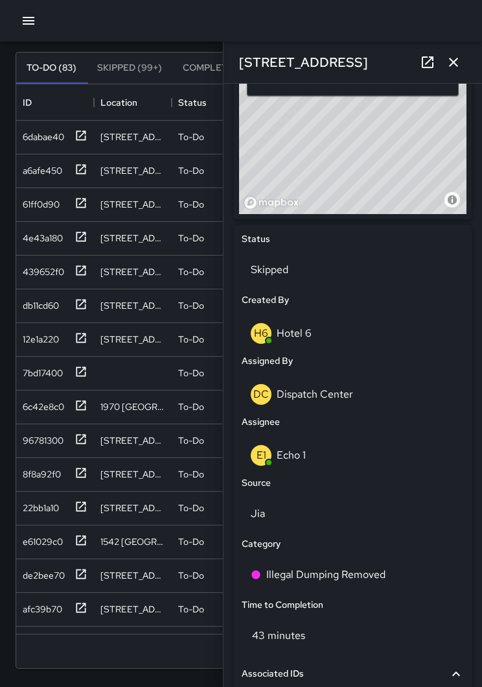
click at [455, 62] on icon "button" at bounding box center [453, 62] width 9 height 9
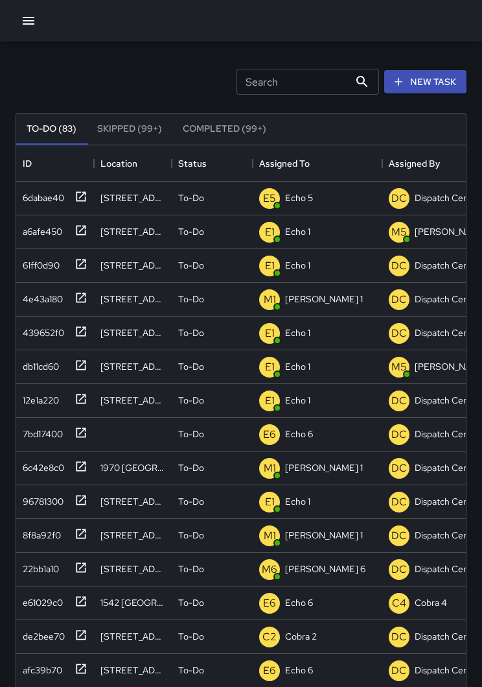
scroll to position [18, 0]
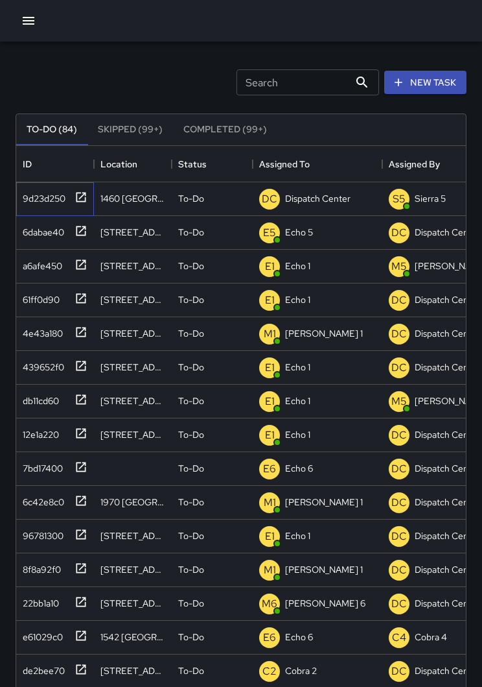
click at [82, 202] on icon at bounding box center [81, 197] width 10 height 10
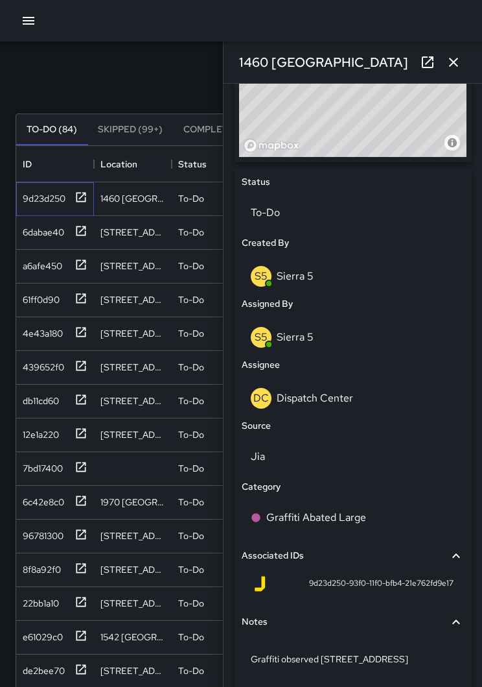
scroll to position [531, 0]
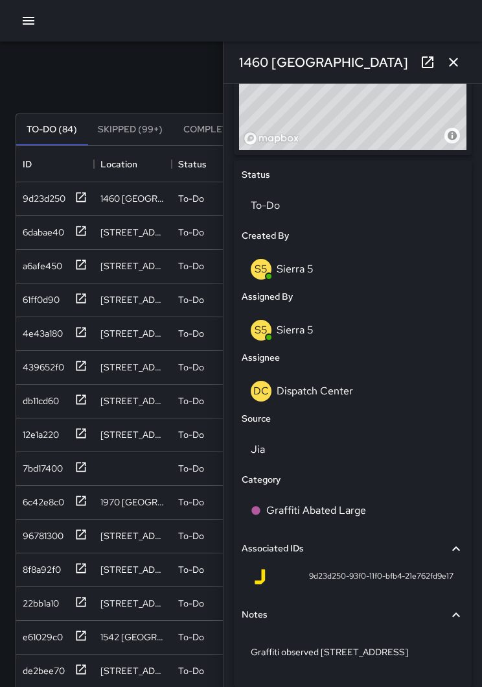
click at [344, 386] on p "Dispatch Center" at bounding box center [315, 391] width 76 height 14
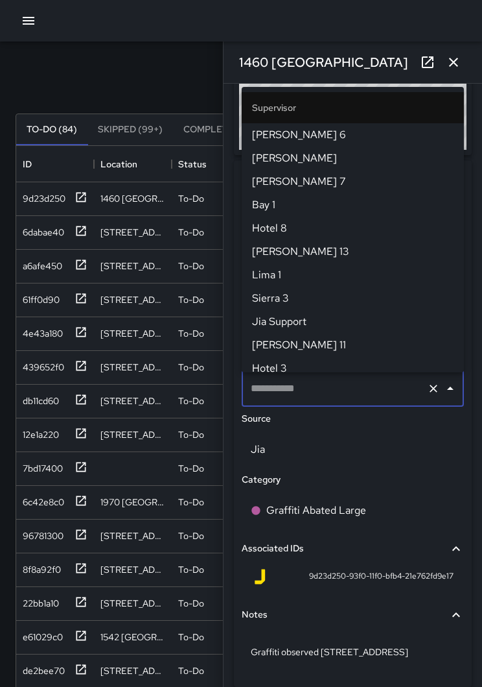
type input "**********"
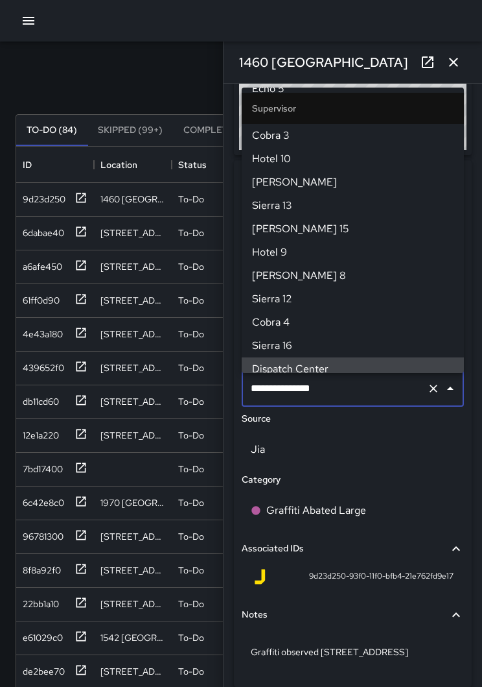
click at [433, 395] on icon "Clear" at bounding box center [433, 388] width 13 height 13
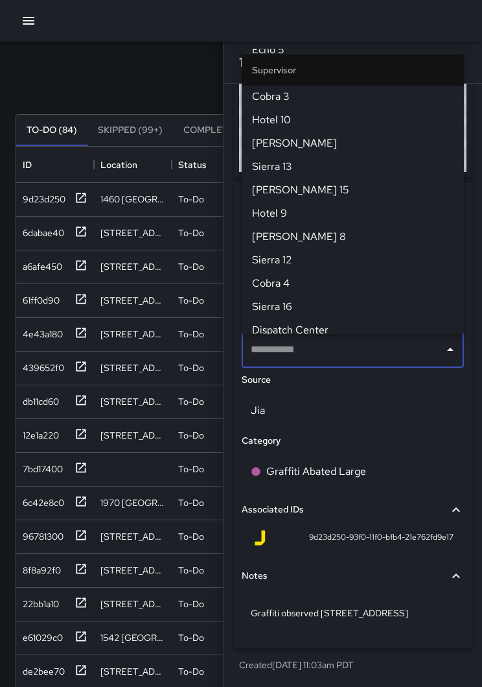
scroll to position [0, 0]
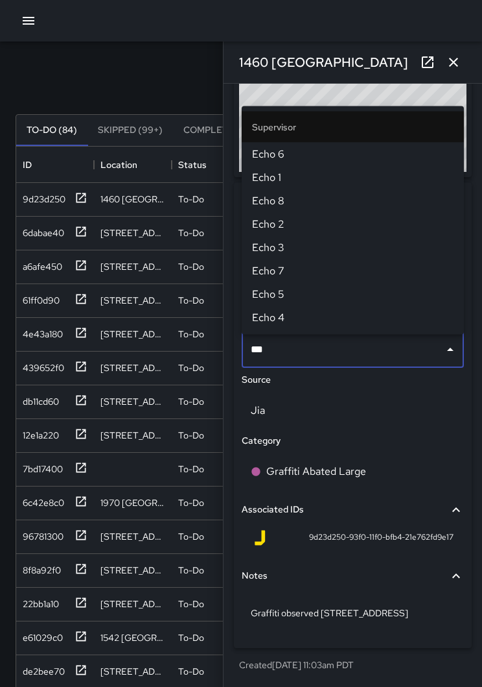
type input "****"
click at [298, 156] on span "Echo 6" at bounding box center [353, 155] width 202 height 16
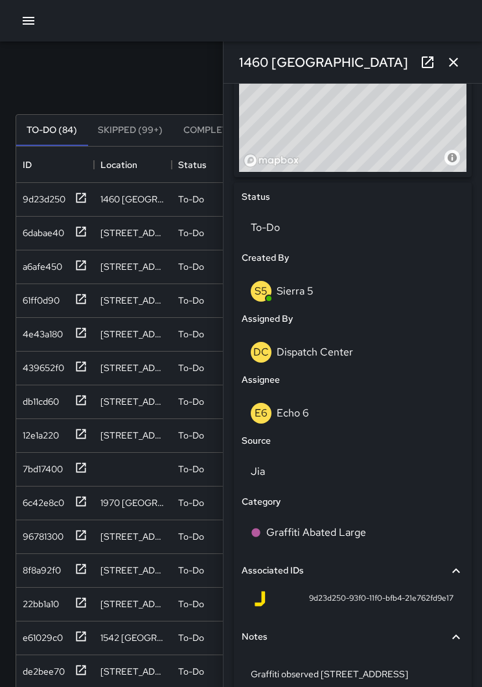
scroll to position [18, 0]
click at [456, 59] on icon "button" at bounding box center [453, 62] width 9 height 9
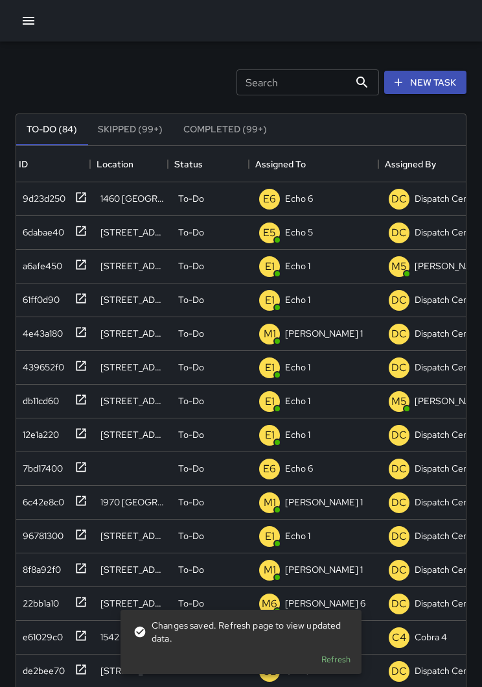
scroll to position [0, 0]
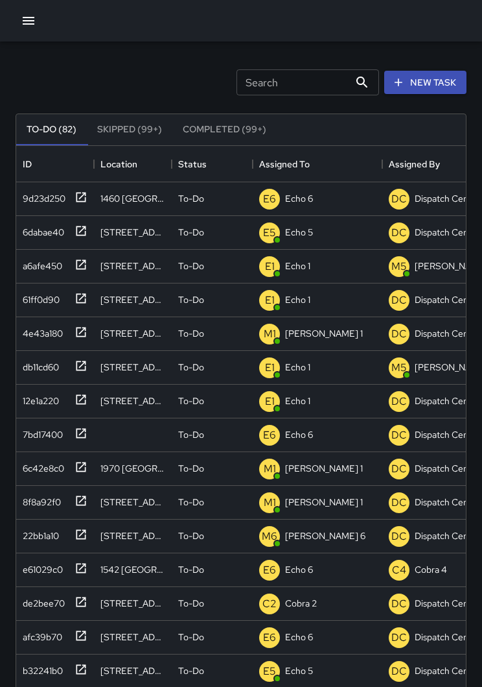
click at [25, 12] on button "button" at bounding box center [29, 21] width 26 height 26
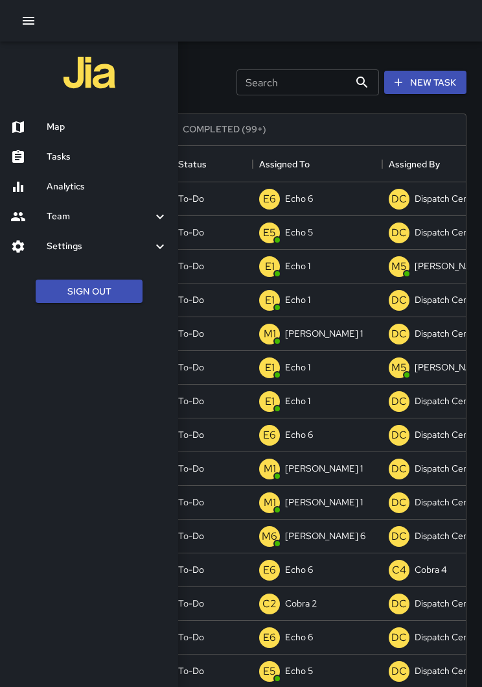
click at [41, 126] on div at bounding box center [28, 127] width 36 height 16
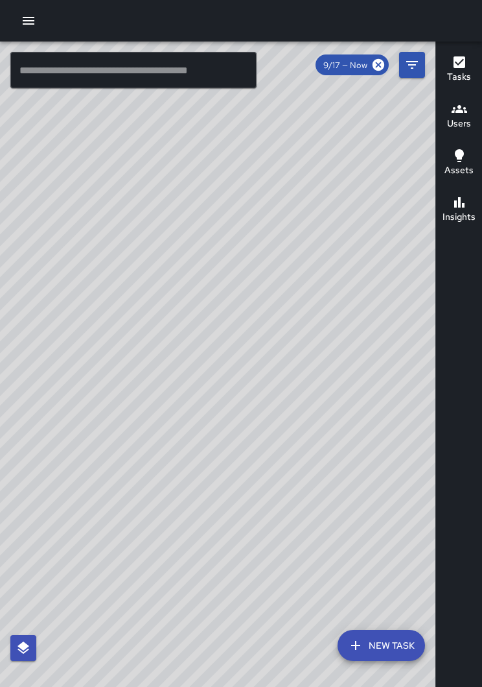
scroll to position [17, 0]
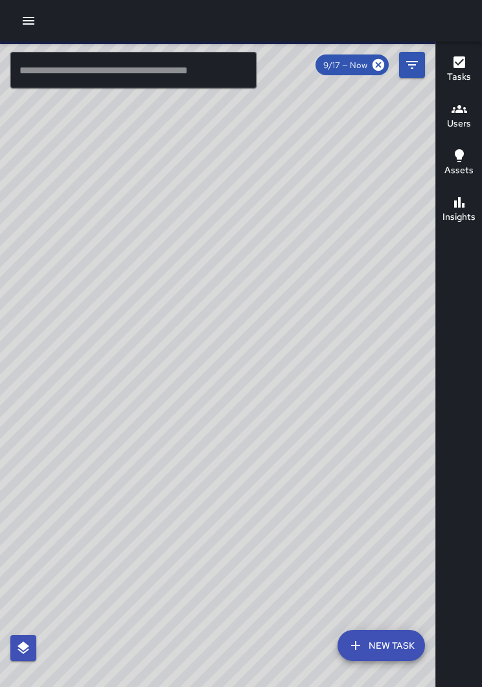
click at [26, 23] on icon "button" at bounding box center [29, 21] width 16 height 16
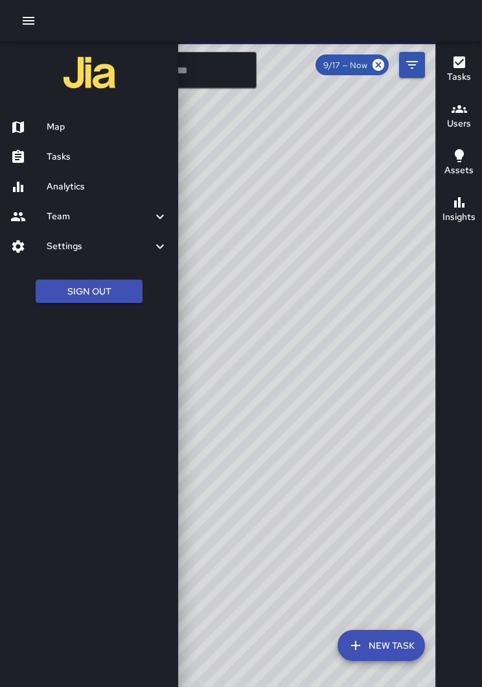
click at [55, 117] on div "Map" at bounding box center [89, 127] width 178 height 30
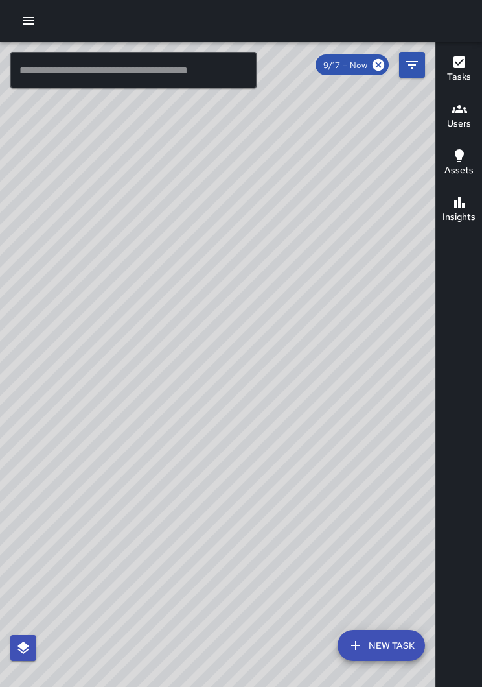
click at [29, 21] on icon "button" at bounding box center [29, 21] width 12 height 8
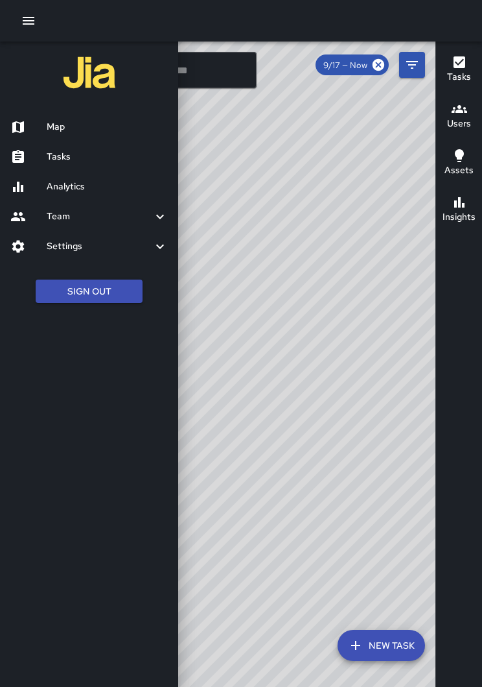
click at [58, 150] on h6 "Tasks" at bounding box center [107, 157] width 121 height 14
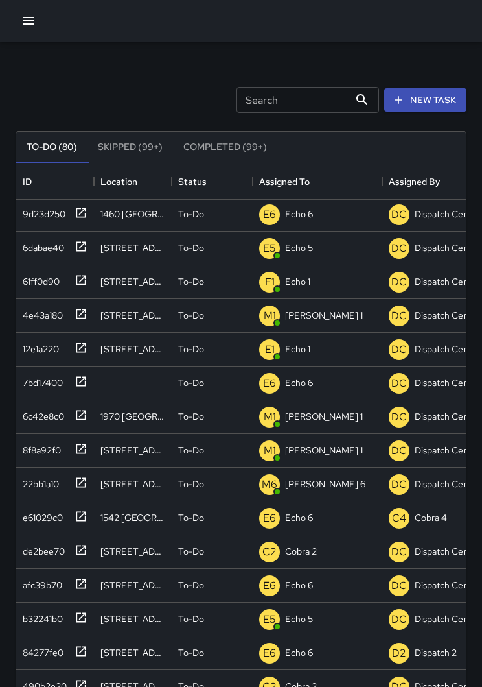
scroll to position [549, 450]
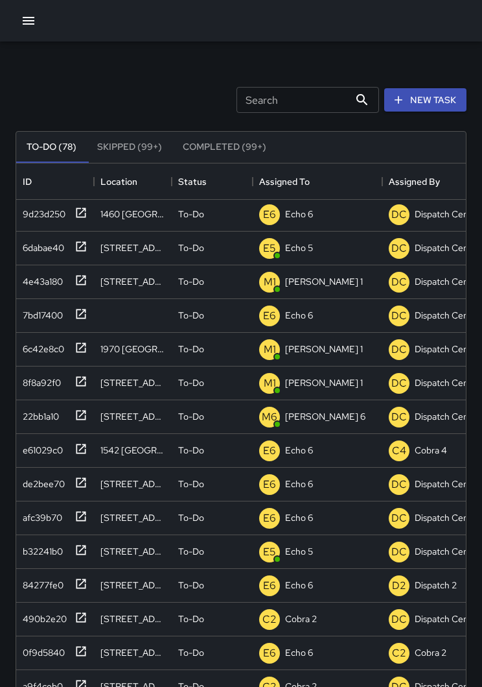
click at [35, 30] on button "button" at bounding box center [29, 21] width 26 height 26
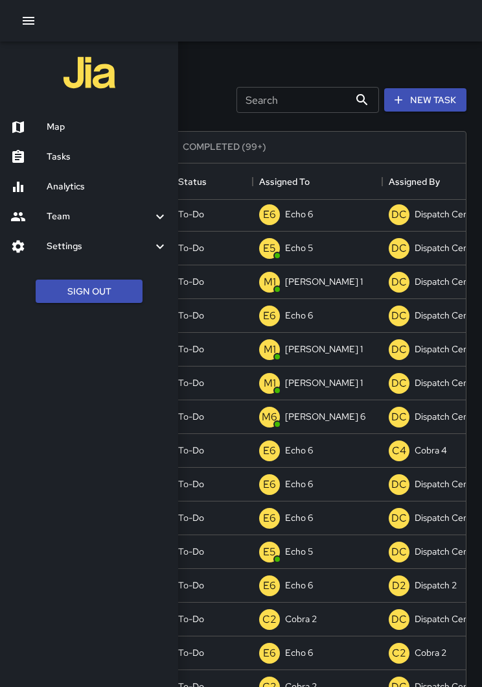
click at [78, 124] on h6 "Map" at bounding box center [107, 127] width 121 height 14
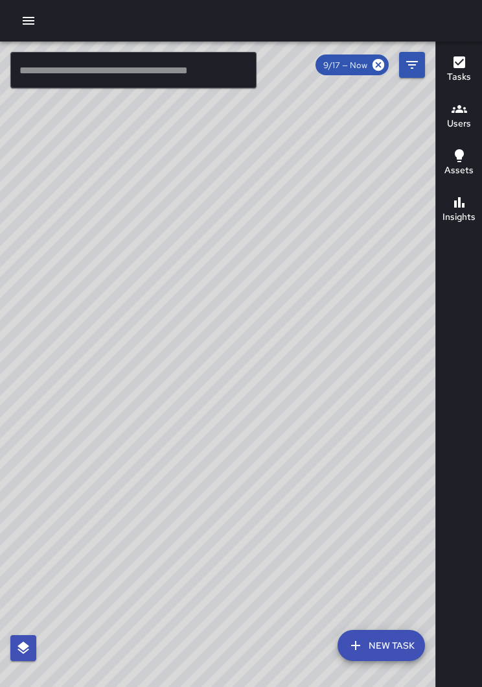
click at [330, 383] on div "© Mapbox © OpenStreetMap Improve this map" at bounding box center [218, 373] width 436 height 665
click at [38, 29] on button "button" at bounding box center [29, 21] width 26 height 26
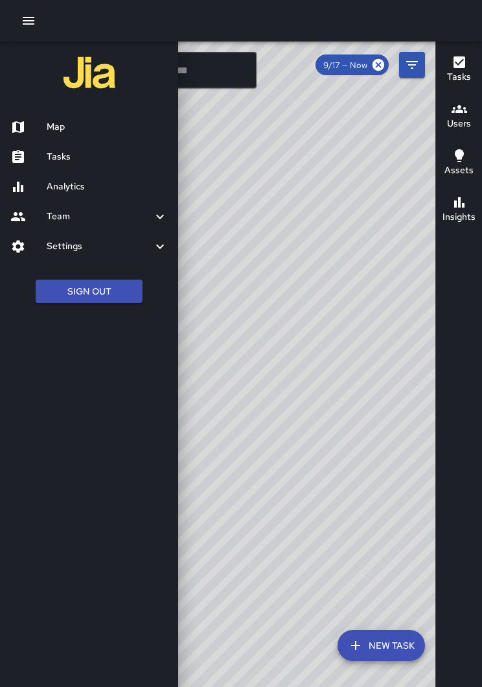
click at [54, 155] on h6 "Tasks" at bounding box center [107, 157] width 121 height 14
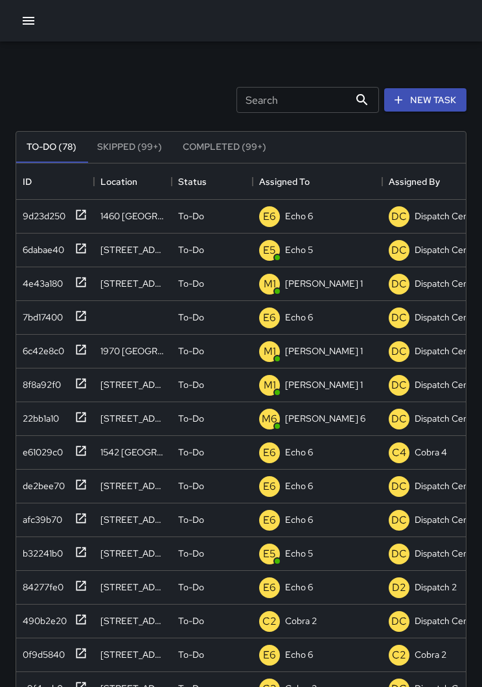
scroll to position [549, 450]
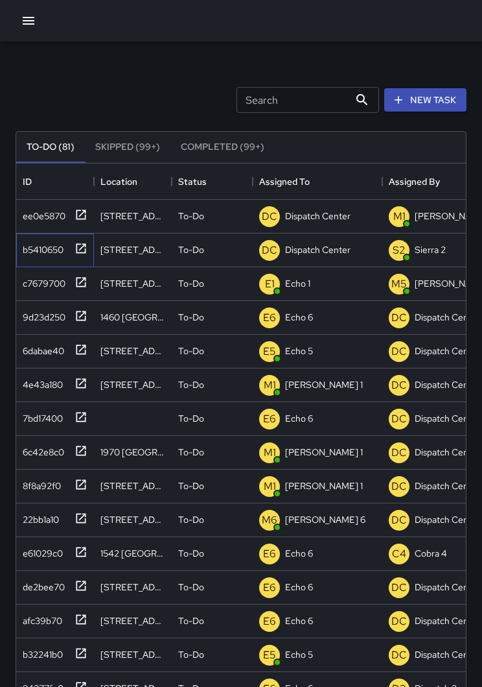
click at [87, 248] on icon at bounding box center [81, 248] width 13 height 13
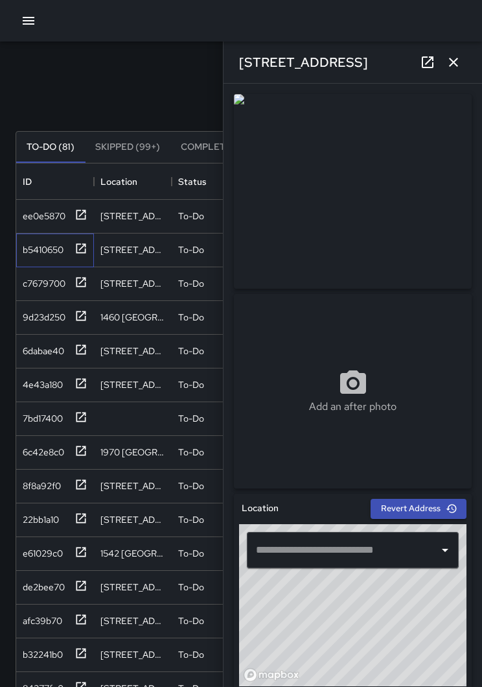
type input "**********"
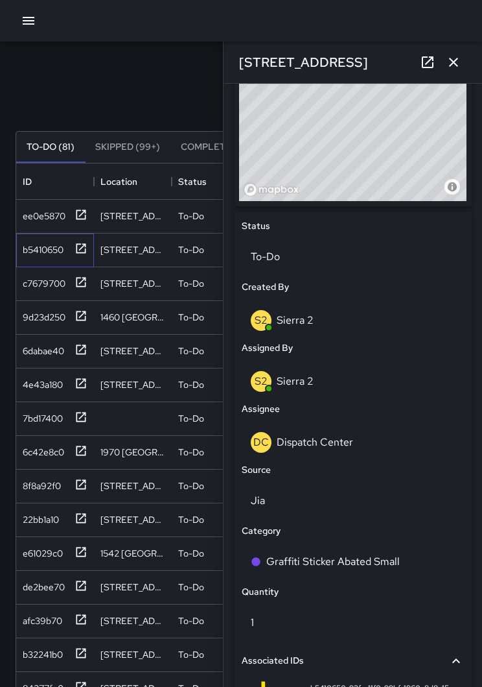
scroll to position [486, 0]
click at [381, 436] on div "DC Dispatch Center" at bounding box center [353, 441] width 204 height 21
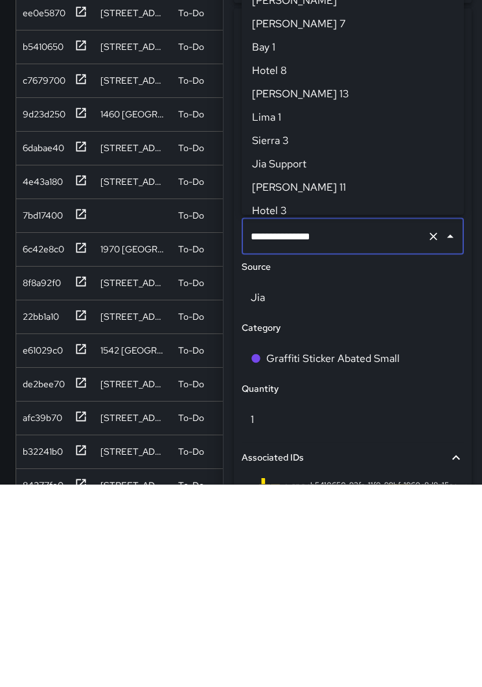
scroll to position [1284, 0]
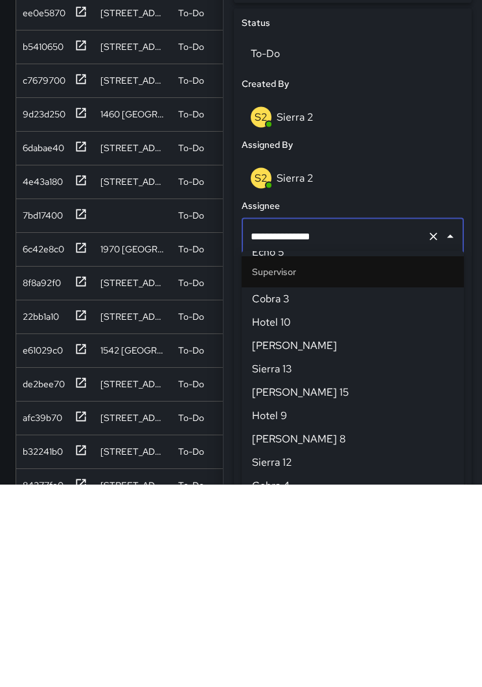
click at [432, 432] on icon "Clear" at bounding box center [433, 438] width 13 height 13
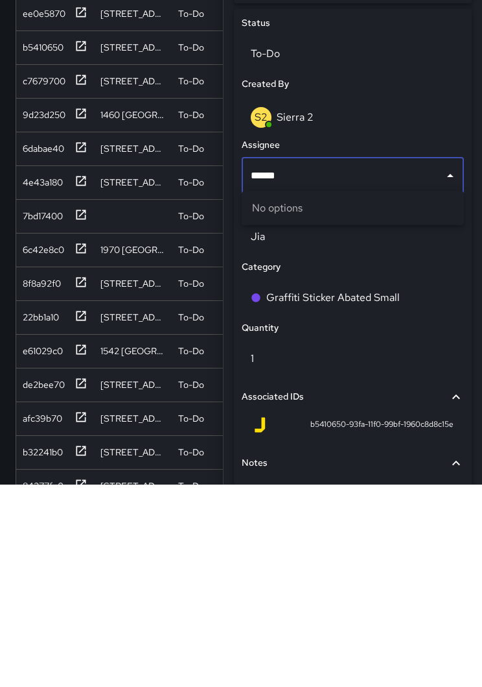
type input "*****"
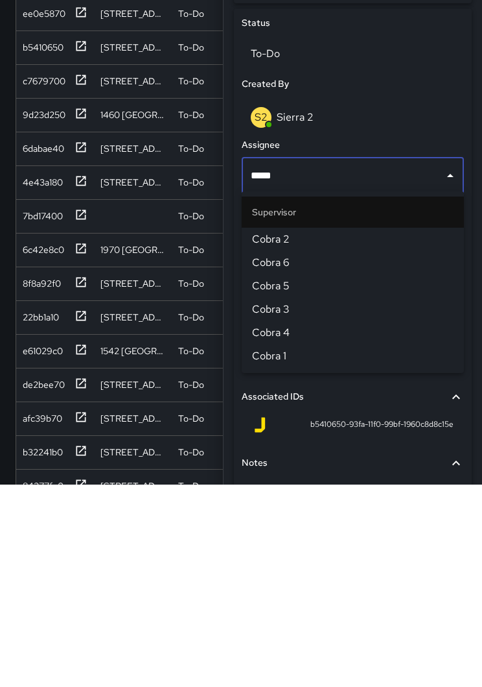
click at [351, 434] on span "Cobra 2" at bounding box center [353, 442] width 202 height 16
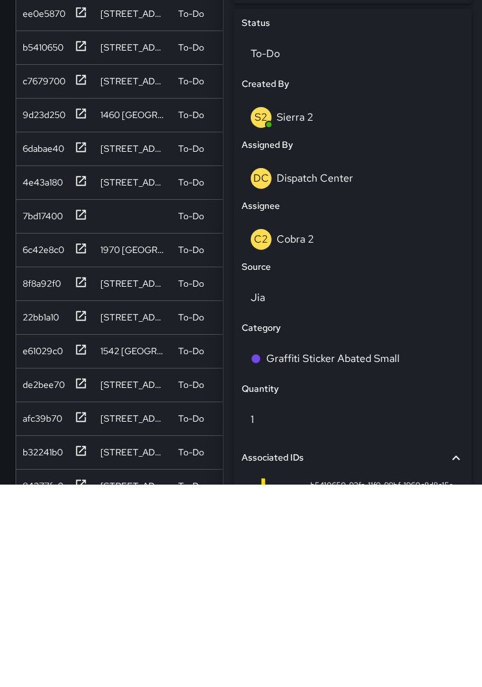
scroll to position [79, 0]
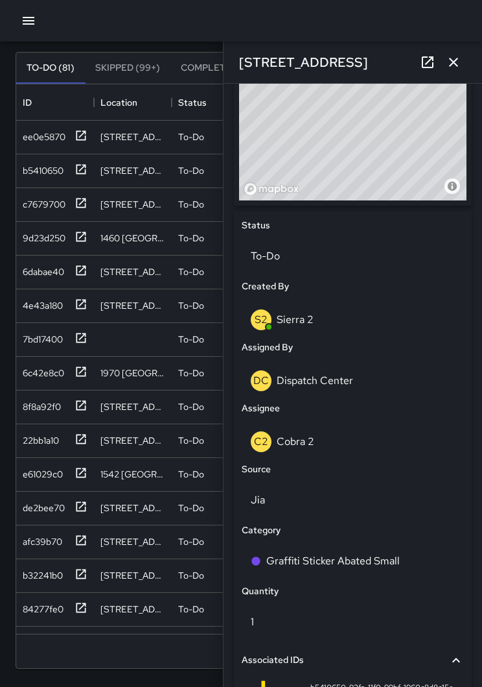
click at [454, 69] on icon "button" at bounding box center [454, 62] width 16 height 16
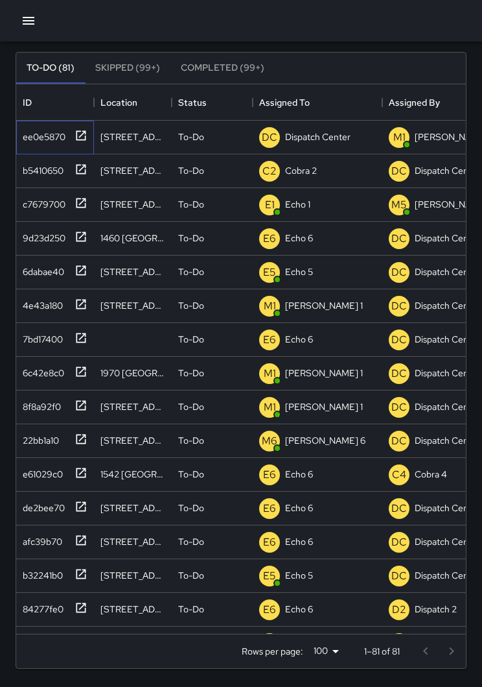
click at [75, 136] on icon at bounding box center [81, 135] width 13 height 13
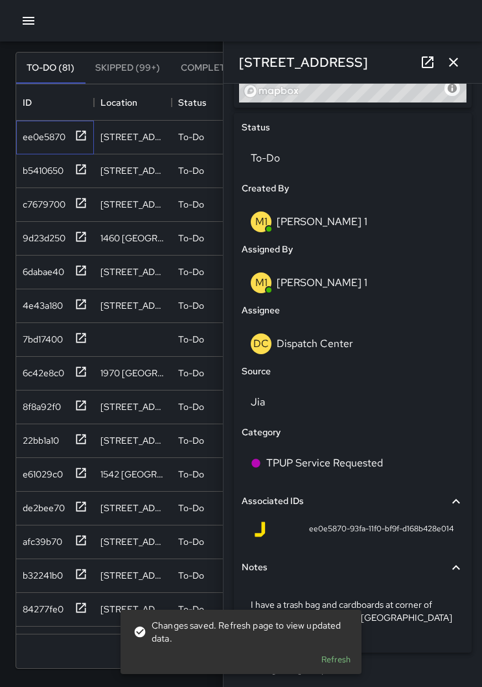
scroll to position [582, 0]
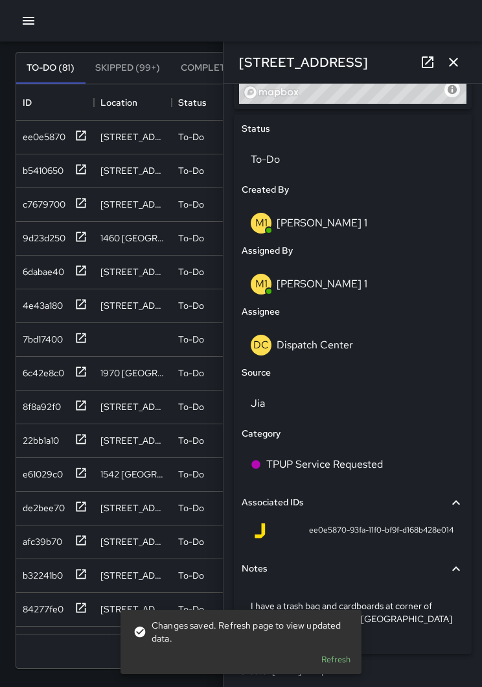
click at [411, 340] on div "DC Dispatch Center" at bounding box center [353, 345] width 204 height 21
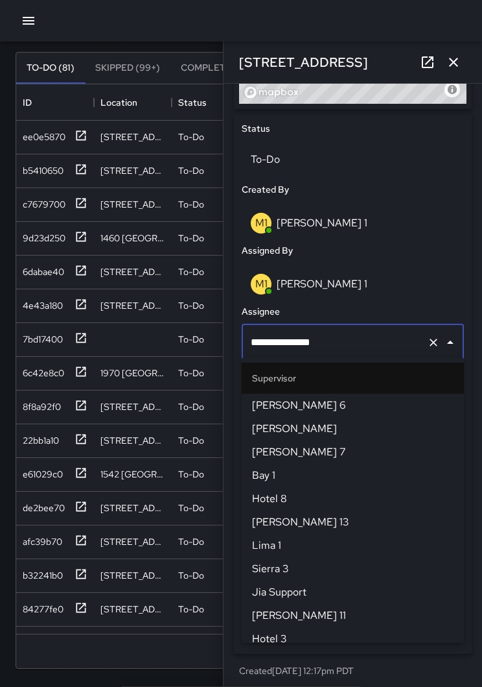
scroll to position [1284, 0]
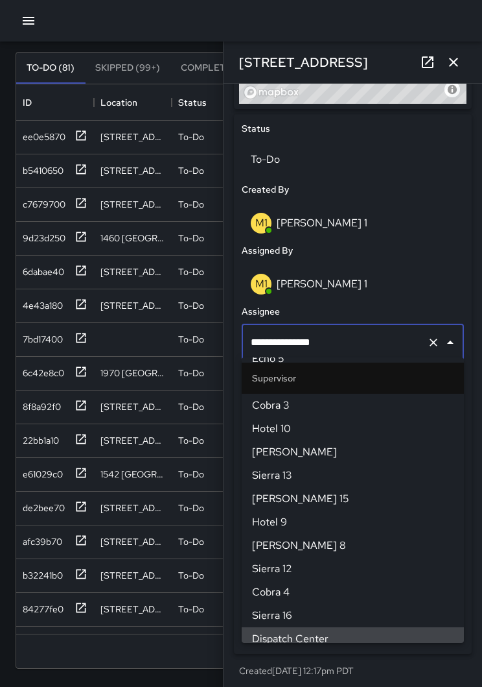
click at [432, 345] on icon "Clear" at bounding box center [433, 342] width 13 height 13
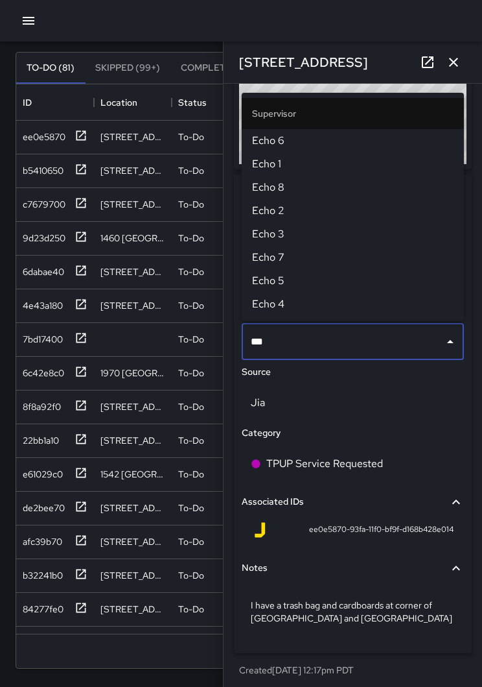
type input "****"
click at [332, 159] on span "Echo 1" at bounding box center [353, 164] width 202 height 16
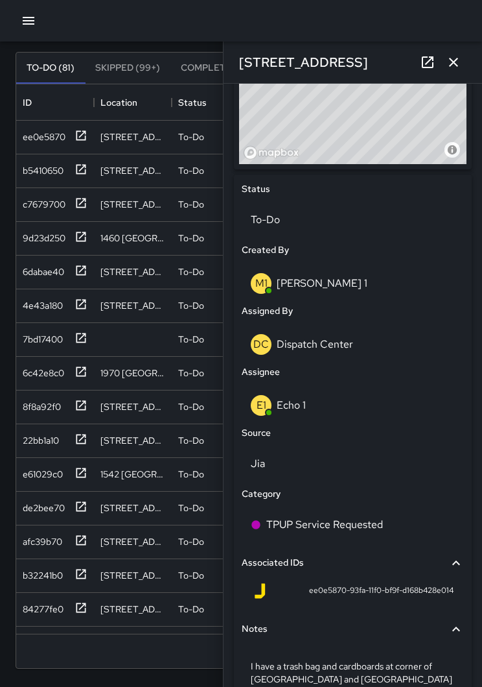
click at [454, 63] on icon "button" at bounding box center [453, 62] width 9 height 9
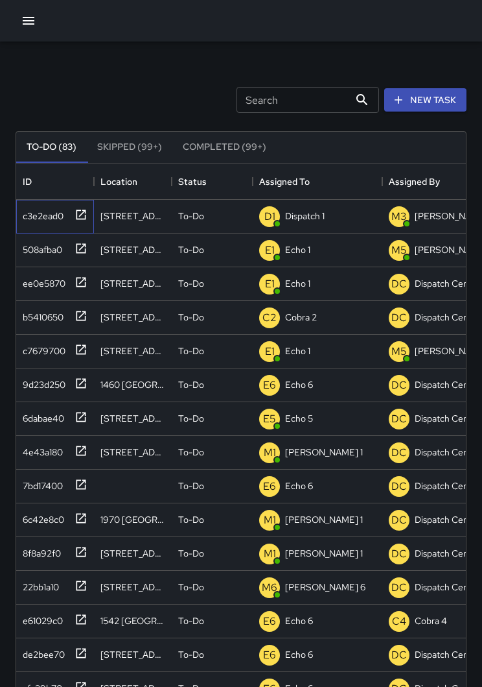
click at [76, 218] on icon at bounding box center [81, 214] width 10 height 10
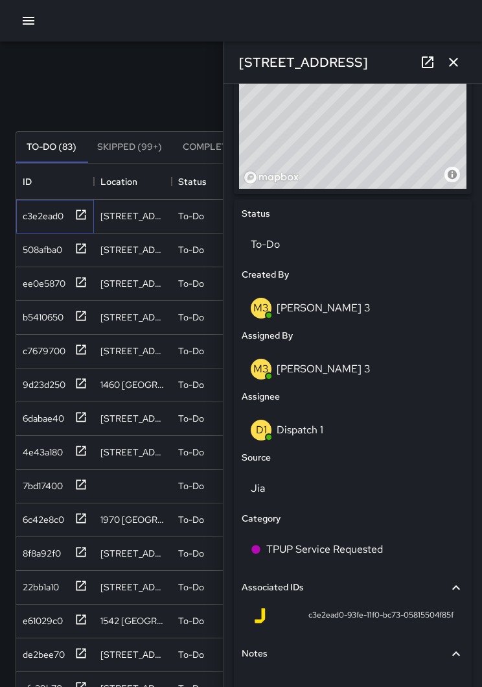
scroll to position [487, 0]
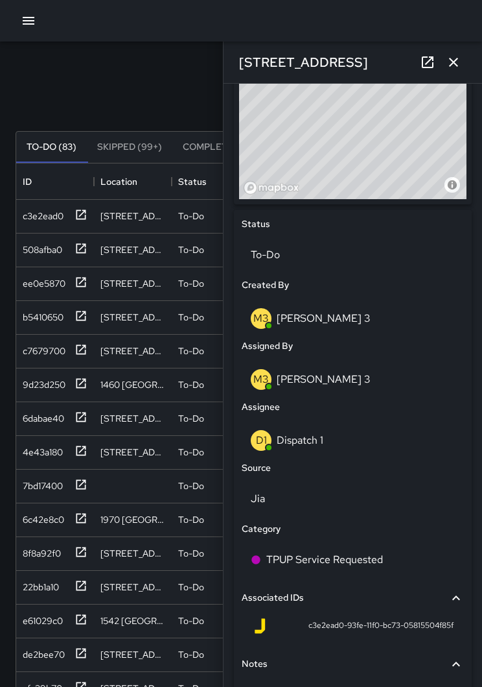
click at [327, 445] on div "D1 Dispatch 1" at bounding box center [353, 440] width 204 height 21
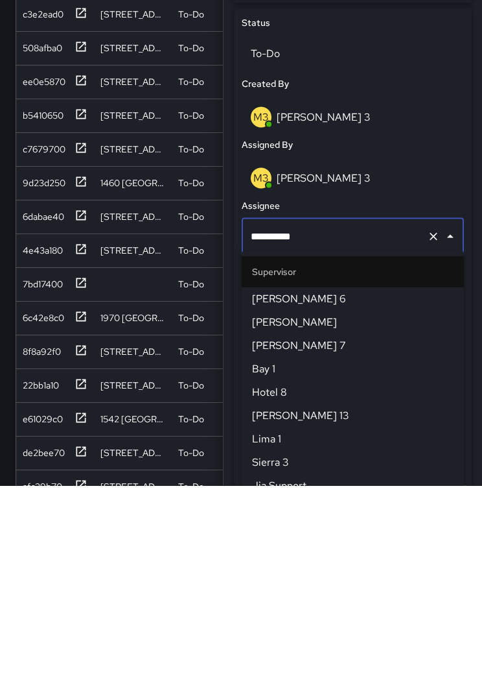
scroll to position [817, 0]
click at [431, 431] on icon "Clear" at bounding box center [433, 437] width 13 height 13
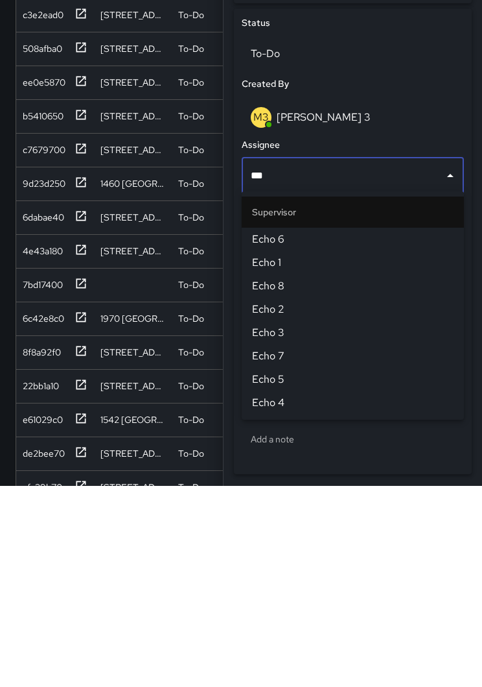
type input "****"
click at [284, 452] on li "Echo 1" at bounding box center [353, 463] width 222 height 23
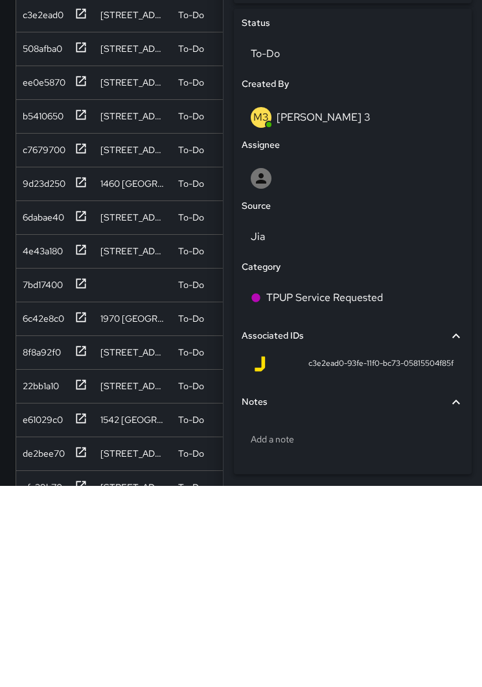
scroll to position [79, 0]
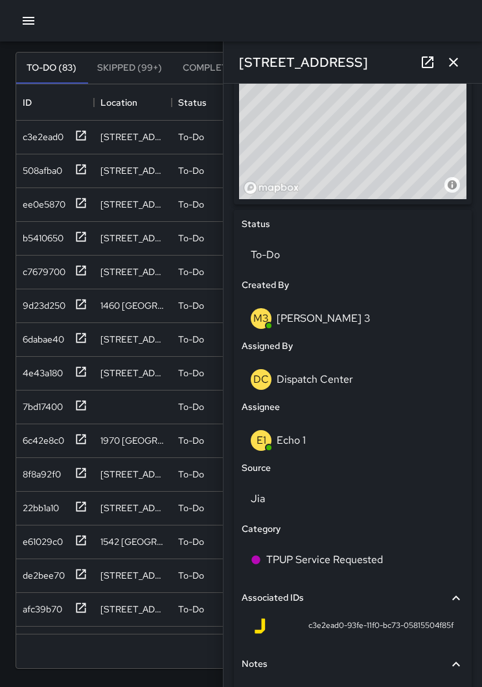
click at [451, 73] on button "button" at bounding box center [454, 62] width 26 height 26
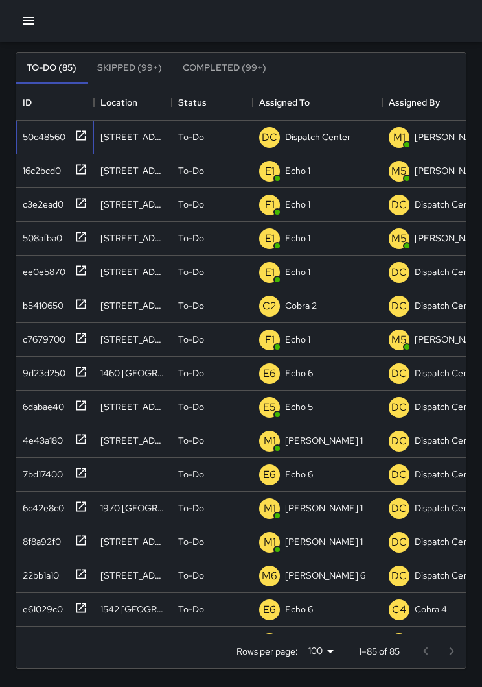
click at [88, 138] on div "50c48560" at bounding box center [55, 138] width 78 height 34
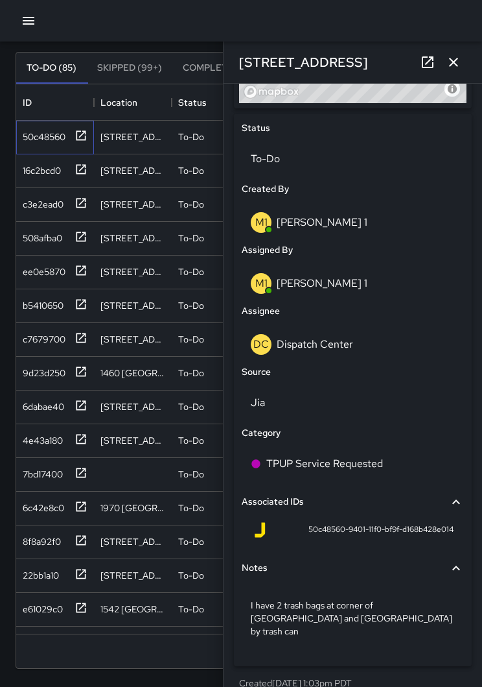
scroll to position [582, 0]
click at [344, 348] on p "Dispatch Center" at bounding box center [315, 345] width 76 height 14
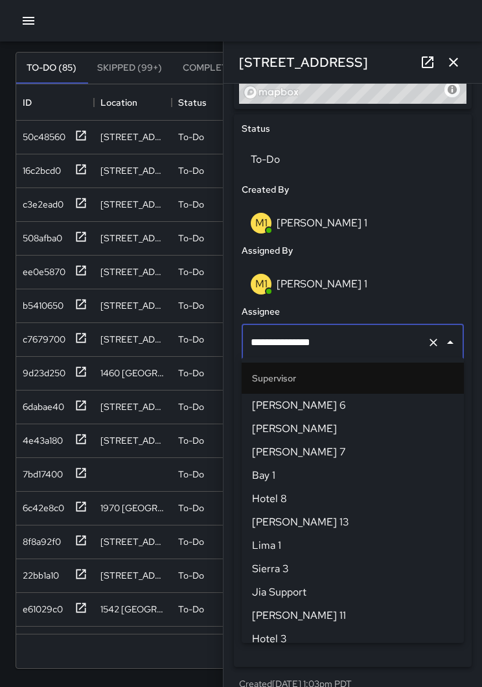
scroll to position [1284, 0]
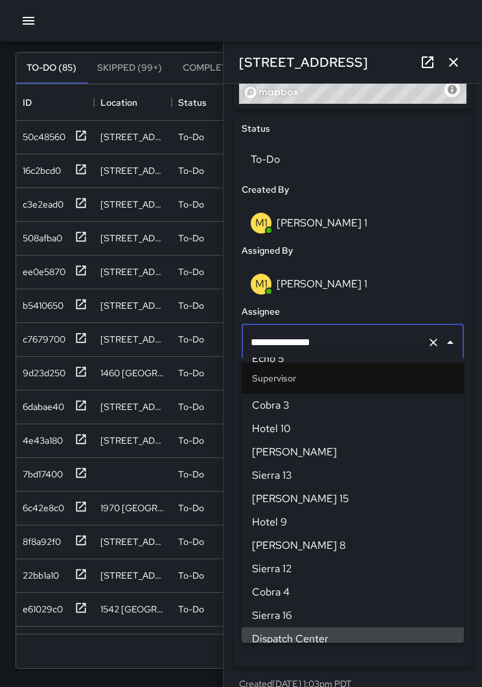
click at [430, 337] on icon "Clear" at bounding box center [433, 342] width 13 height 13
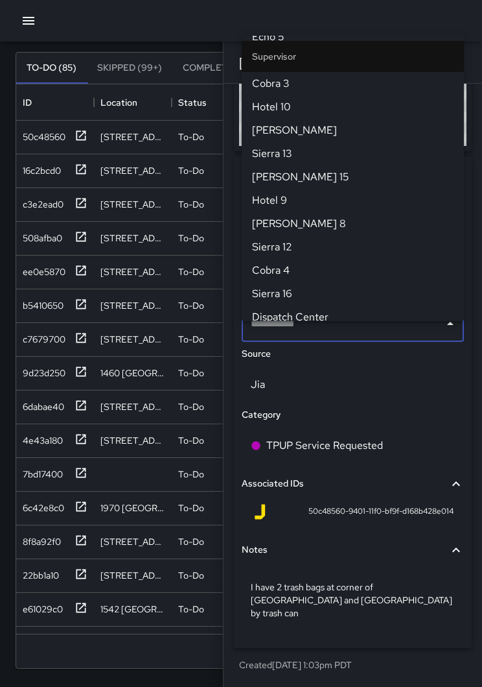
scroll to position [0, 0]
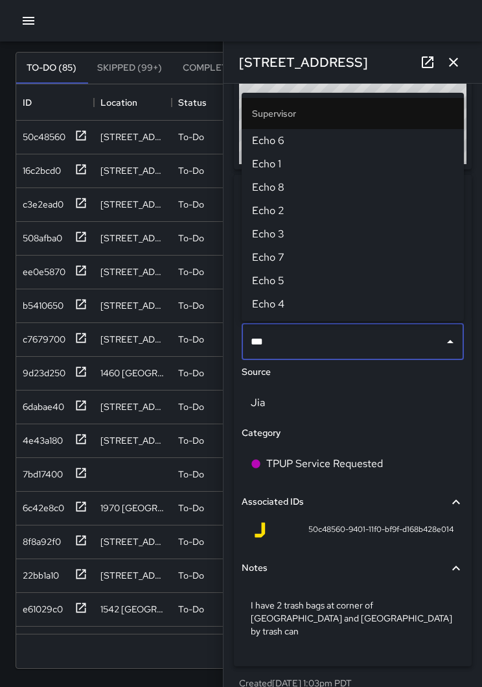
type input "****"
click at [299, 169] on span "Echo 1" at bounding box center [353, 164] width 202 height 16
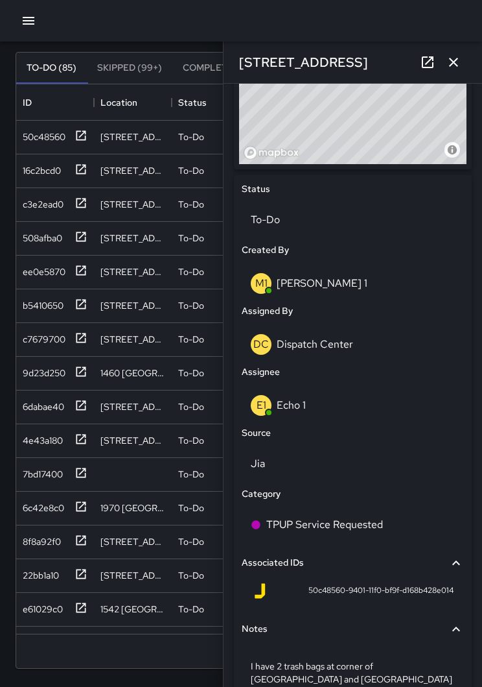
click at [451, 64] on icon "button" at bounding box center [454, 62] width 16 height 16
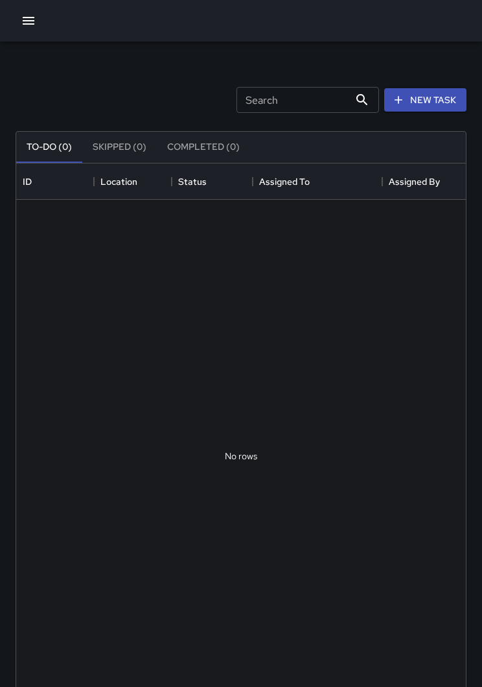
scroll to position [549, 450]
